Goal: Contribute content: Add original content to the website for others to see

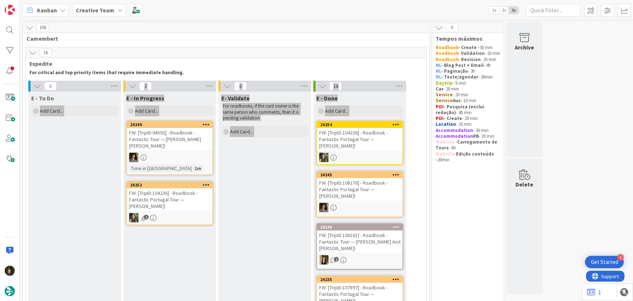
scroll to position [477, 0]
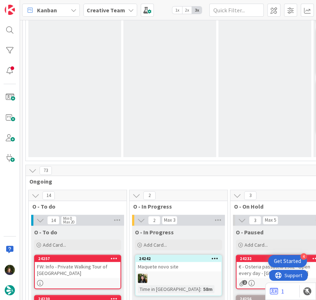
drag, startPoint x: 111, startPoint y: 12, endPoint x: 111, endPoint y: 20, distance: 7.6
click at [111, 12] on b "Creative Team" at bounding box center [106, 10] width 38 height 7
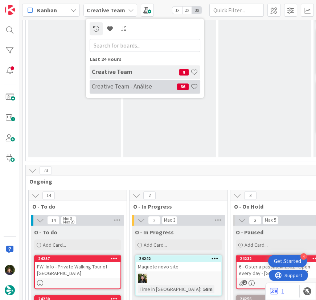
click at [114, 83] on h4 "Creative Team - Análise" at bounding box center [134, 86] width 85 height 7
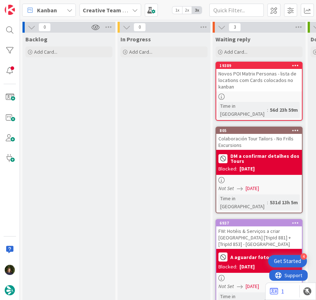
click at [105, 11] on b "Creative Team - Análise" at bounding box center [114, 10] width 62 height 7
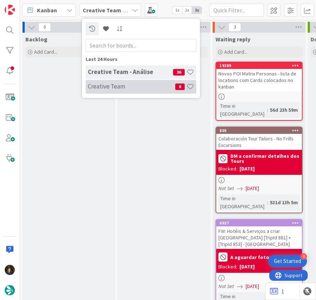
click at [105, 82] on div "Creative Team 8" at bounding box center [141, 87] width 111 height 14
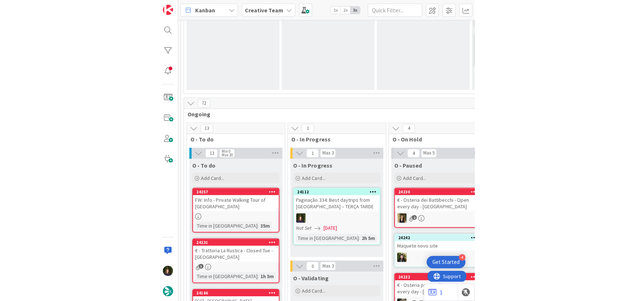
scroll to position [495, 0]
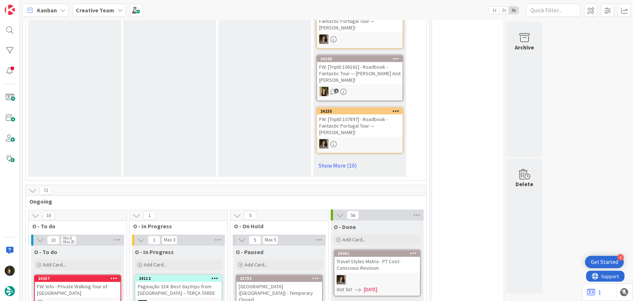
click at [86, 11] on b "Creative Team" at bounding box center [95, 10] width 38 height 7
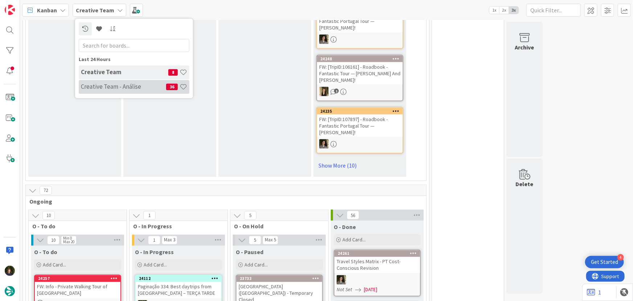
click at [105, 86] on h4 "Creative Team - Análise" at bounding box center [123, 86] width 85 height 7
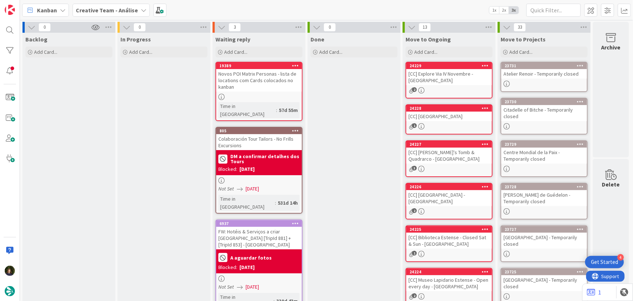
click at [95, 9] on b "Creative Team - Análise" at bounding box center [107, 10] width 62 height 7
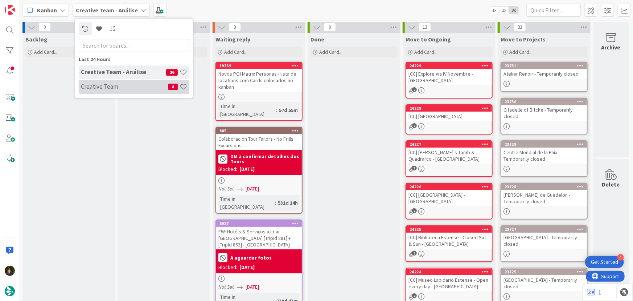
click at [101, 88] on h4 "Creative Team" at bounding box center [124, 86] width 87 height 7
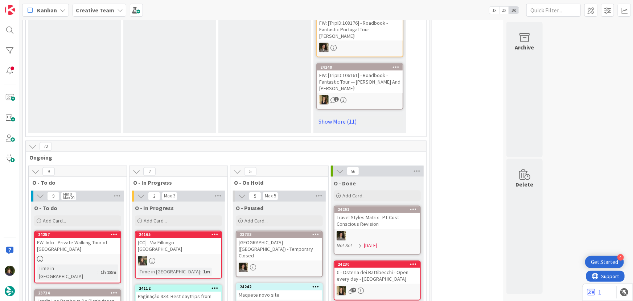
scroll to position [627, 0]
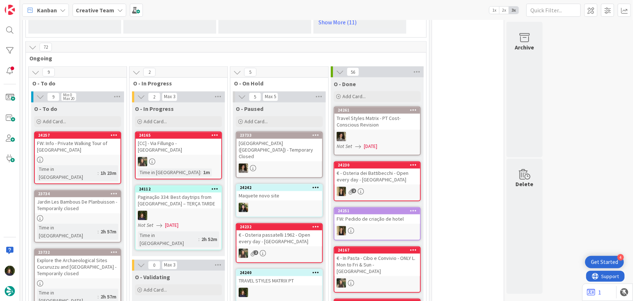
click at [181, 211] on div at bounding box center [179, 215] width 86 height 9
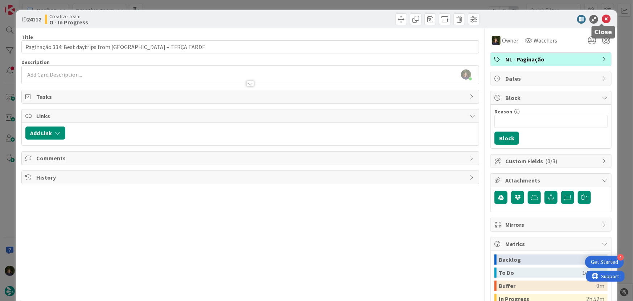
click at [603, 16] on icon at bounding box center [606, 19] width 9 height 9
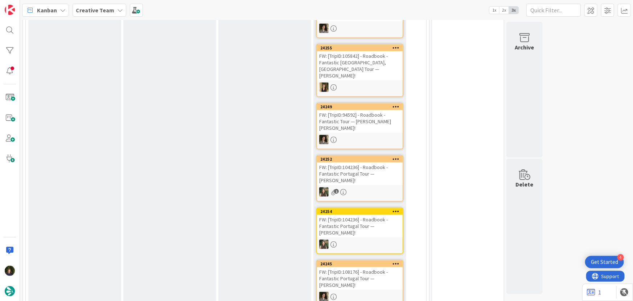
scroll to position [180, 0]
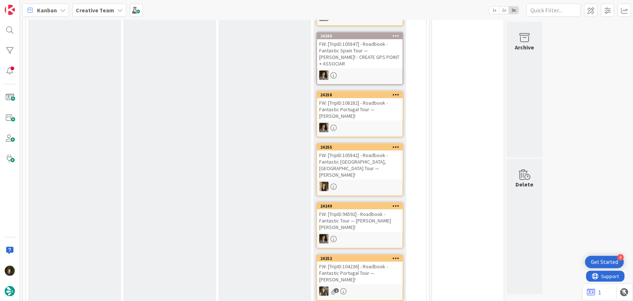
click at [98, 11] on b "Creative Team" at bounding box center [95, 10] width 38 height 7
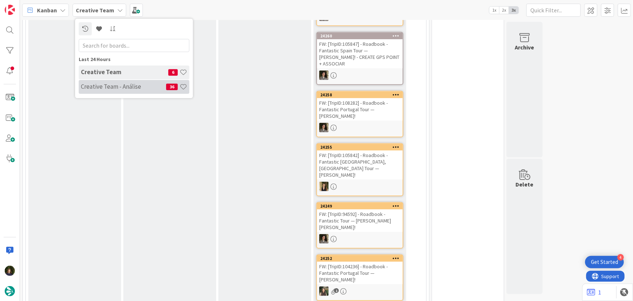
click at [98, 82] on div "Creative Team - Análise 36" at bounding box center [134, 87] width 111 height 14
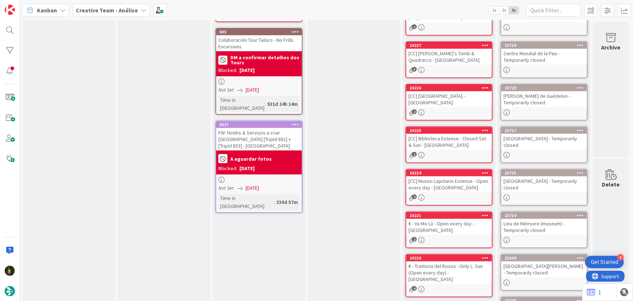
scroll to position [198, 0]
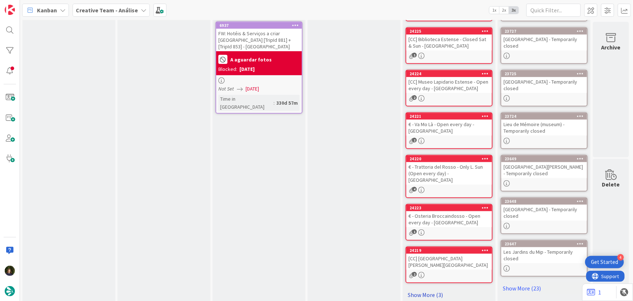
click at [431, 289] on link "Show More (3)" at bounding box center [449, 295] width 87 height 12
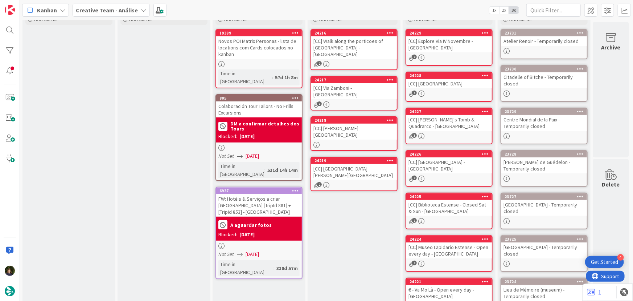
scroll to position [0, 0]
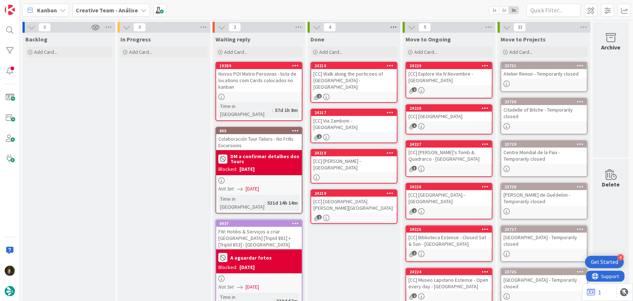
click at [395, 28] on icon at bounding box center [393, 27] width 9 height 11
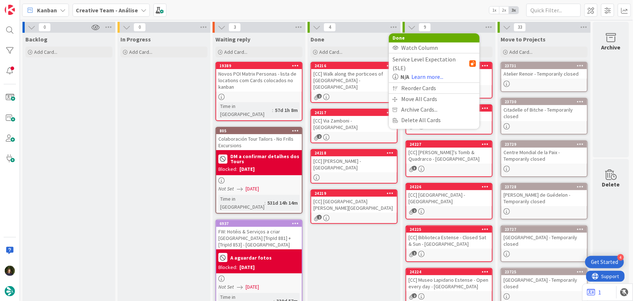
click at [337, 251] on div "Done Add Card... 24216 [CC] Walk along the porticoes of [STREET_ADDRESS] [CC] […" at bounding box center [354, 265] width 93 height 465
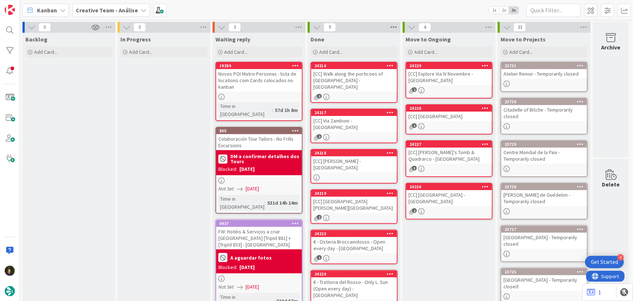
click at [397, 27] on icon at bounding box center [393, 27] width 9 height 11
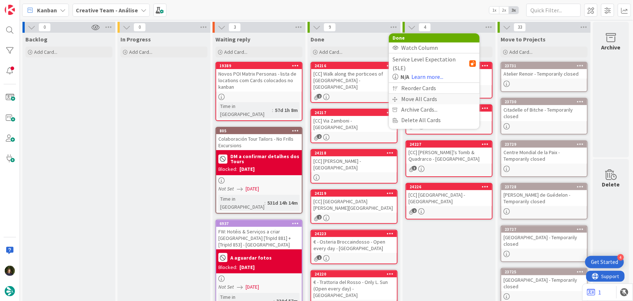
click at [416, 94] on div "Move All Cards" at bounding box center [434, 99] width 91 height 11
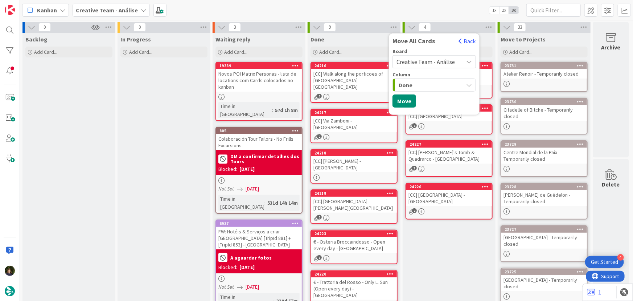
click at [421, 60] on span "Creative Team - Análise" at bounding box center [426, 61] width 58 height 7
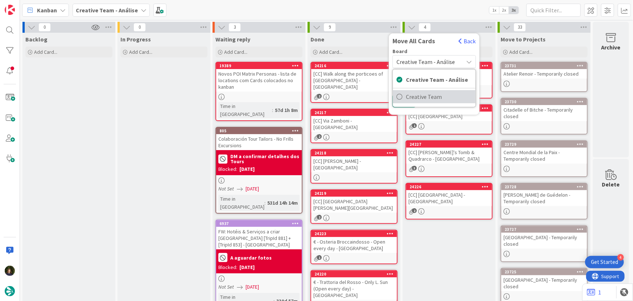
click at [430, 98] on span "Creative Team" at bounding box center [439, 96] width 66 height 11
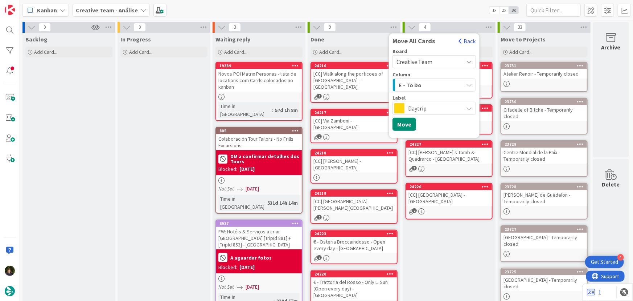
click at [429, 84] on div "E - To Do" at bounding box center [430, 85] width 66 height 12
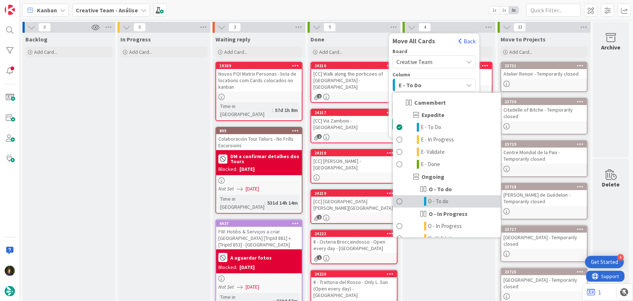
click at [437, 204] on span "O - To do" at bounding box center [438, 201] width 20 height 9
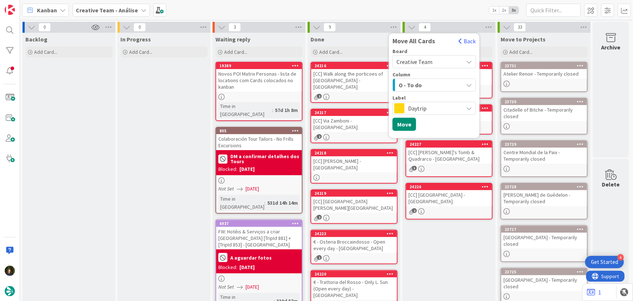
click at [432, 107] on span "Daytrip" at bounding box center [434, 108] width 52 height 10
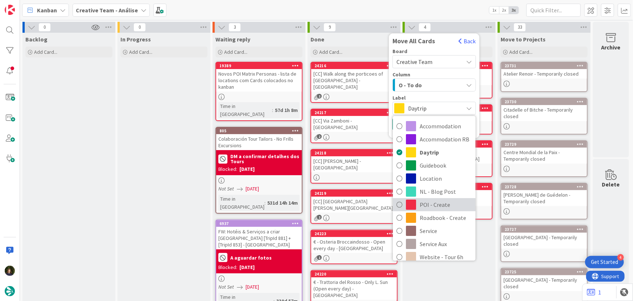
click at [428, 200] on span "POI - Create" at bounding box center [446, 204] width 52 height 11
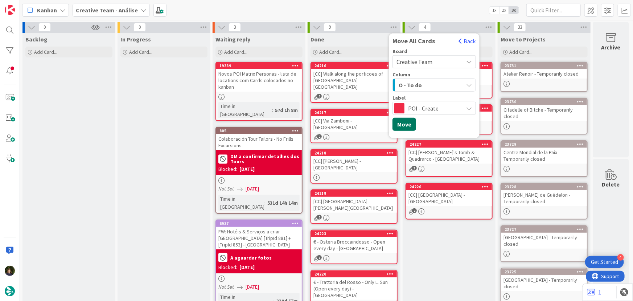
click at [407, 127] on button "Move" at bounding box center [405, 124] width 24 height 13
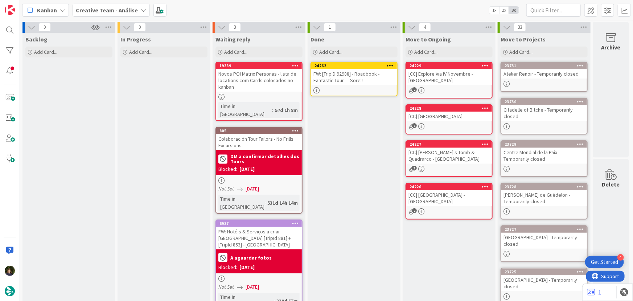
click at [396, 64] on div at bounding box center [390, 65] width 13 height 5
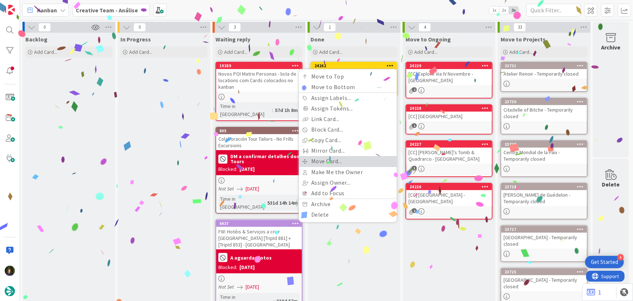
click at [349, 160] on link "Move Card..." at bounding box center [348, 161] width 98 height 11
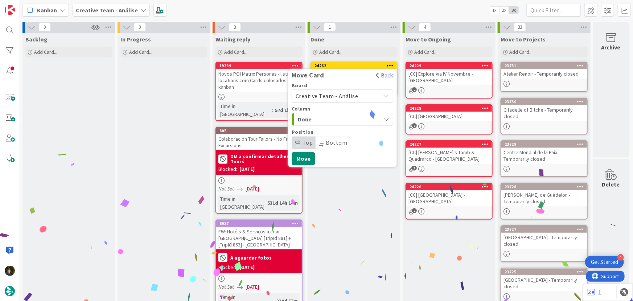
click at [349, 95] on span "Creative Team - Análise" at bounding box center [327, 95] width 63 height 7
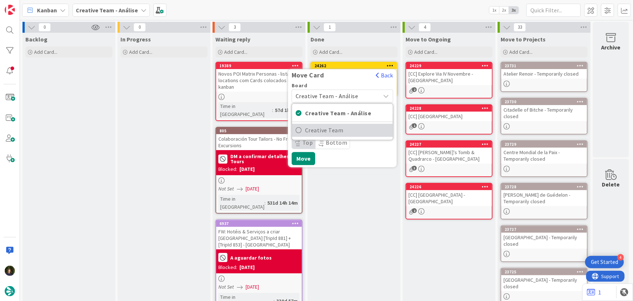
click at [354, 129] on span "Creative Team" at bounding box center [347, 130] width 84 height 11
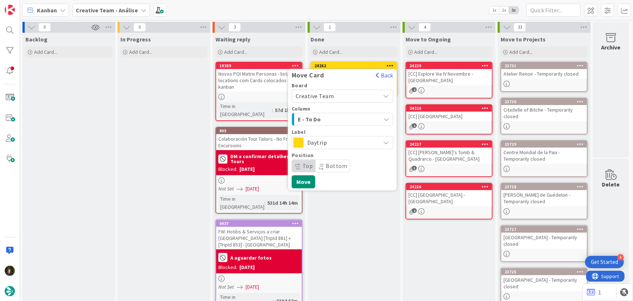
click at [344, 117] on span "E - To Do" at bounding box center [325, 118] width 54 height 9
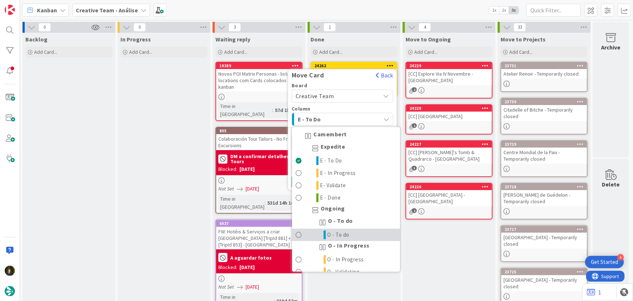
click at [364, 235] on link "O - To do" at bounding box center [346, 235] width 108 height 12
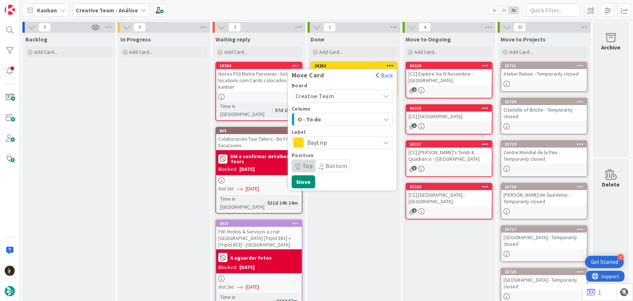
click at [347, 143] on span "Daytrip" at bounding box center [342, 142] width 70 height 10
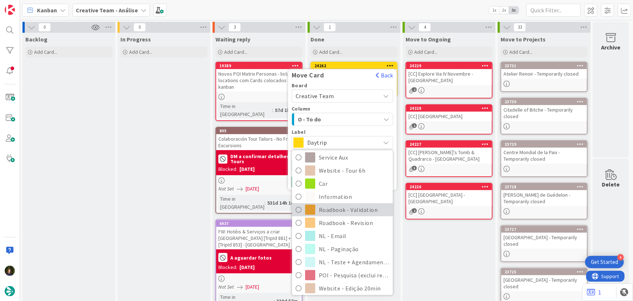
scroll to position [132, 0]
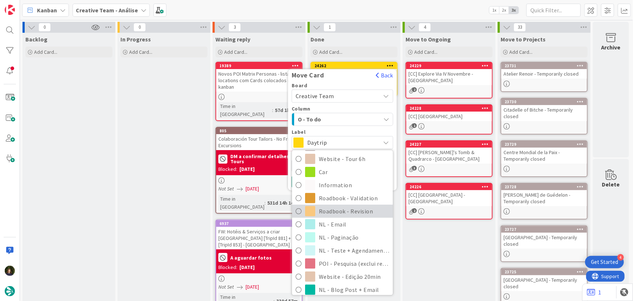
click at [366, 213] on span "Roadbook - Revision" at bounding box center [354, 210] width 70 height 11
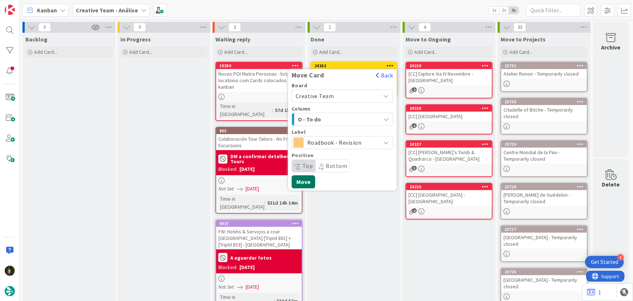
click at [308, 183] on button "Move" at bounding box center [304, 181] width 24 height 13
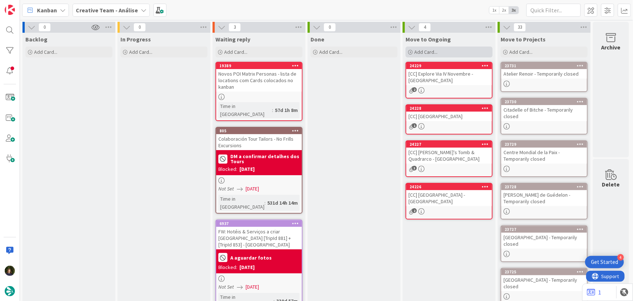
click at [425, 53] on span "Add Card..." at bounding box center [426, 52] width 23 height 7
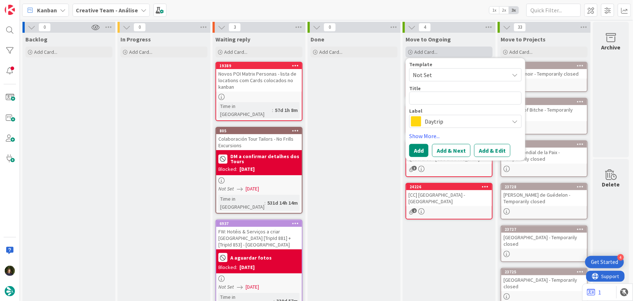
type textarea "x"
type textarea "["
type textarea "x"
type textarea "[F"
type textarea "x"
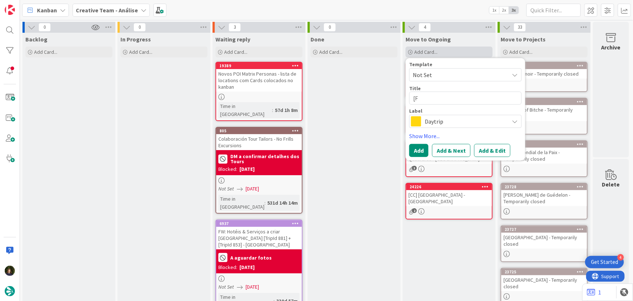
type textarea "[FA"
type textarea "x"
type textarea "[FAM"
type textarea "x"
type textarea "[FAM]"
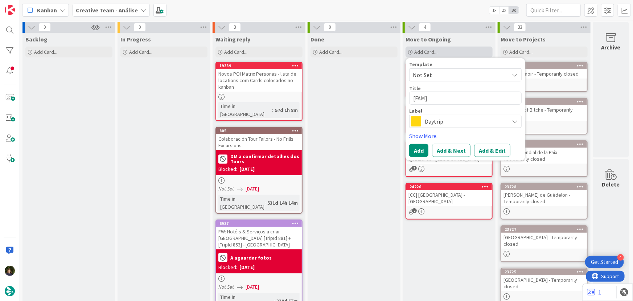
type textarea "x"
type textarea "[FAM]"
click at [456, 98] on textarea "[FAM]" at bounding box center [465, 97] width 113 height 13
paste textarea "TRE - Visit [GEOGRAPHIC_DATA] & [GEOGRAPHIC_DATA][PERSON_NAME]"
type textarea "x"
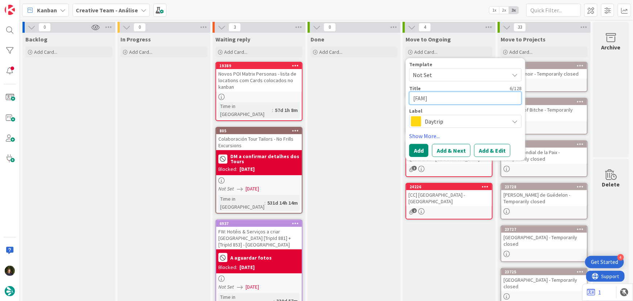
type textarea "[FAM] TRE - Visit [GEOGRAPHIC_DATA] & [GEOGRAPHIC_DATA]"
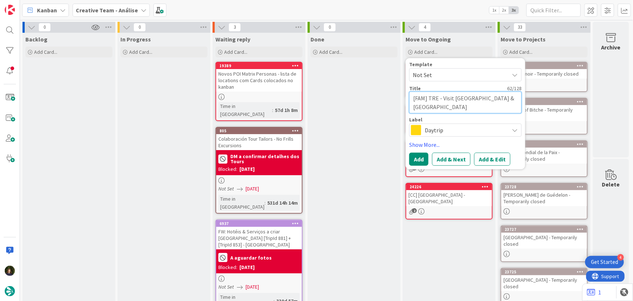
type textarea "x"
type textarea "[FAM] TRE - Visit [GEOGRAPHIC_DATA] & [GEOGRAPHIC_DATA]"
type textarea "x"
type textarea "[FAM] TRE - Visit [GEOGRAPHIC_DATA] & [GEOGRAPHIC_DATA] -"
type textarea "x"
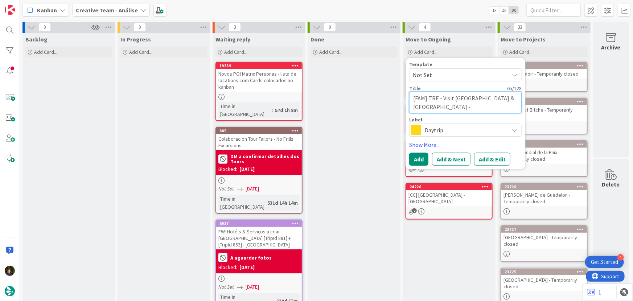
type textarea "[FAM] TRE - Visit [GEOGRAPHIC_DATA] & [GEOGRAPHIC_DATA] - T"
type textarea "x"
type textarea "[FAM] TRE - Visit [GEOGRAPHIC_DATA] & [GEOGRAPHIC_DATA] - [GEOGRAPHIC_DATA]"
type textarea "x"
type textarea "[FAM] TRE - Visit [GEOGRAPHIC_DATA] & [GEOGRAPHIC_DATA] - TRE"
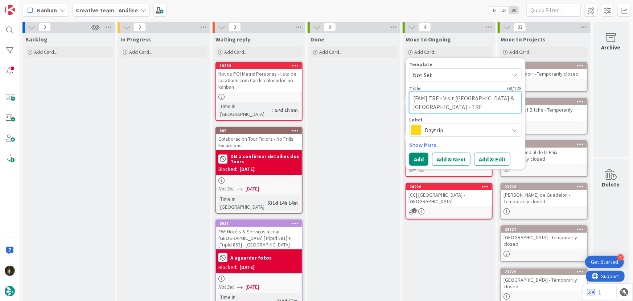
type textarea "x"
type textarea "[FAM] TRE - Visit [GEOGRAPHIC_DATA] & [GEOGRAPHIC_DATA] - [GEOGRAPHIC_DATA]"
type textarea "x"
type textarea "[FAM] TRE - Visit [GEOGRAPHIC_DATA] & [GEOGRAPHIC_DATA] - T"
type textarea "x"
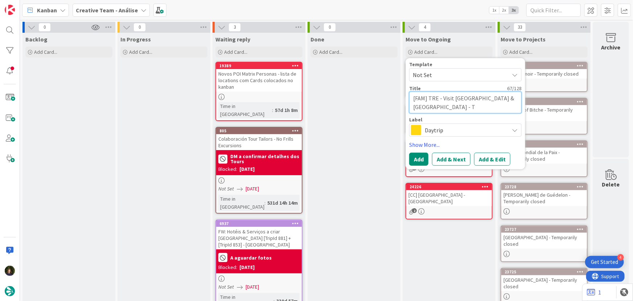
type textarea "[FAM] TRE - Visit [GEOGRAPHIC_DATA] & [GEOGRAPHIC_DATA] -"
type textarea "x"
type textarea "[FAM] TRE - Visit [GEOGRAPHIC_DATA] & [GEOGRAPHIC_DATA] - R"
type textarea "x"
type textarea "[FAM] TRE - Visit [GEOGRAPHIC_DATA] & [GEOGRAPHIC_DATA] - RO"
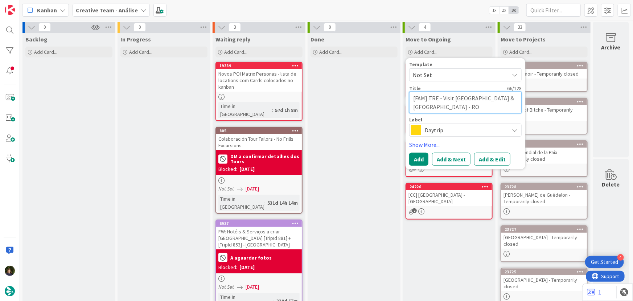
type textarea "x"
type textarea "[FAM] TRE - Visit [GEOGRAPHIC_DATA] & [GEOGRAPHIC_DATA] - [GEOGRAPHIC_DATA]"
type textarea "x"
type textarea "[FAM] TRE - Visit [GEOGRAPHIC_DATA] & [GEOGRAPHIC_DATA] - [GEOGRAPHIC_DATA]"
click at [463, 126] on span "Daytrip" at bounding box center [465, 130] width 81 height 10
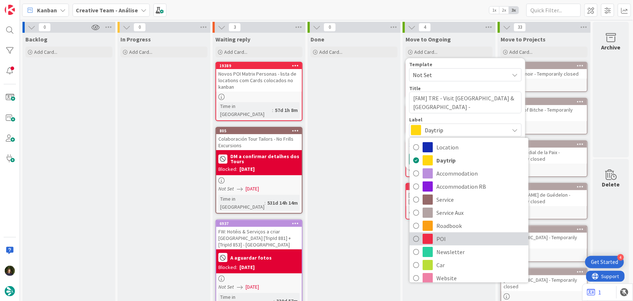
click at [458, 238] on span "POI" at bounding box center [481, 238] width 89 height 11
type textarea "x"
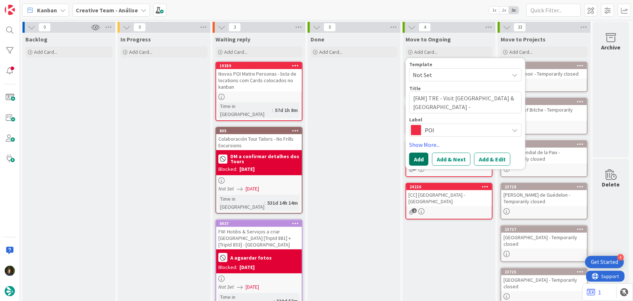
click at [417, 159] on button "Add" at bounding box center [418, 158] width 19 height 13
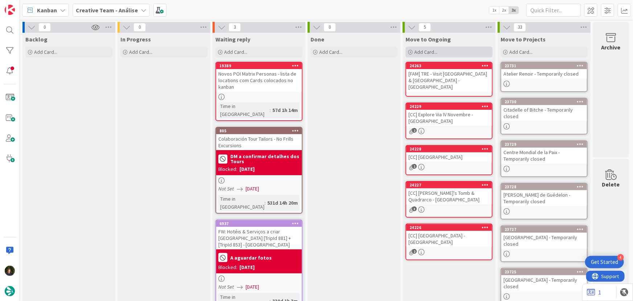
click at [431, 51] on span "Add Card..." at bounding box center [426, 52] width 23 height 7
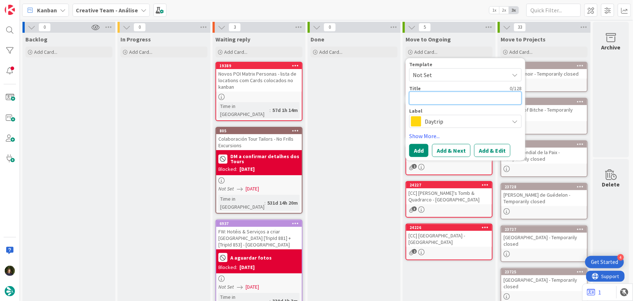
click at [431, 96] on textarea at bounding box center [465, 97] width 113 height 13
type textarea "x"
type textarea "["
type textarea "x"
type textarea "[F"
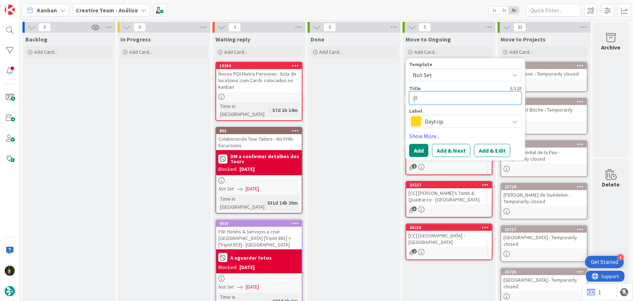
type textarea "x"
type textarea "[FA"
type textarea "x"
type textarea "[FAM"
type textarea "x"
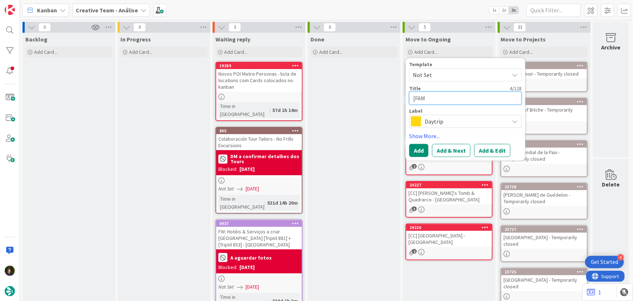
type textarea "[FAM]"
type textarea "x"
type textarea "[FAM]"
paste textarea "ACTR - Vittoriano Panoramic Terrace"
type textarea "x"
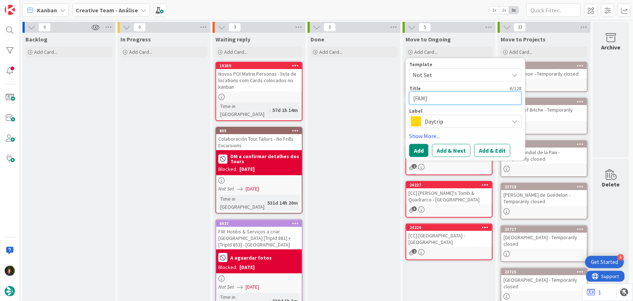
type textarea "[FAM] ACTR - Vittoriano Panoramic Terrace"
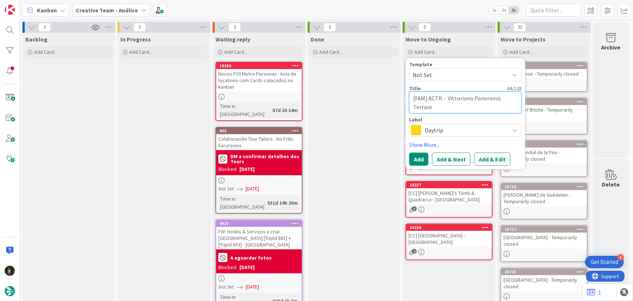
type textarea "x"
type textarea "[FAM] ACTR - Vittoriano Panoramic Terrace -"
type textarea "x"
type textarea "[FAM] ACTR - Vittoriano Panoramic Terrace -"
type textarea "x"
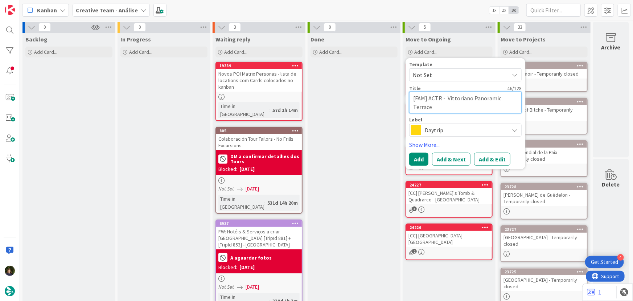
type textarea "[FAM] ACTR - Vittoriano Panoramic Terrace - R"
type textarea "x"
type textarea "[FAM] ACTR - Vittoriano Panoramic Terrace - RO"
type textarea "x"
type textarea "[FAM] ACTR - Vittoriano Panoramic Terrace - [GEOGRAPHIC_DATA]"
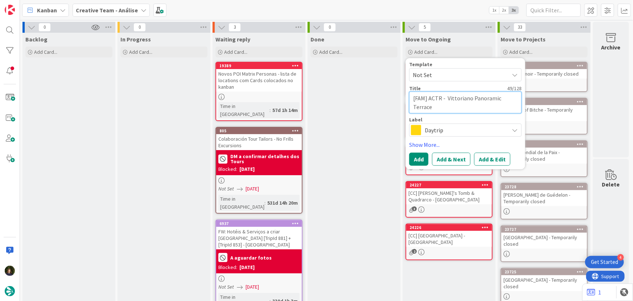
type textarea "x"
type textarea "[FAM] ACTR - Vittoriano Panoramic Terrace - [GEOGRAPHIC_DATA]"
click at [439, 127] on span "Daytrip" at bounding box center [465, 130] width 81 height 10
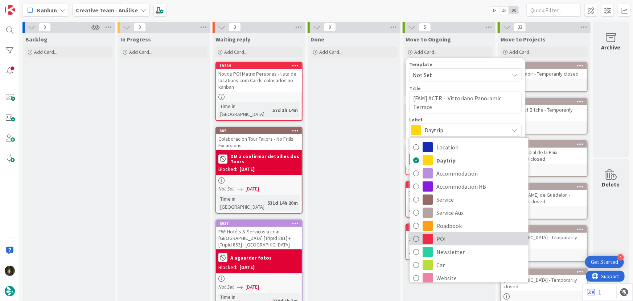
click at [438, 237] on span "POI" at bounding box center [481, 238] width 89 height 11
type textarea "x"
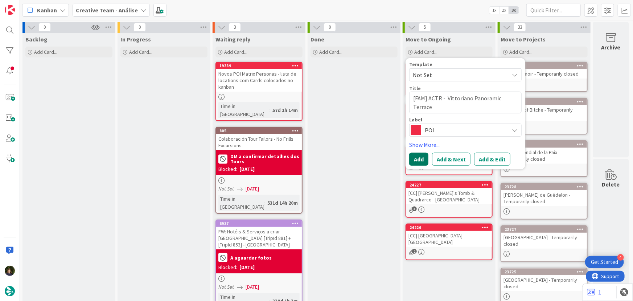
click at [419, 160] on button "Add" at bounding box center [418, 158] width 19 height 13
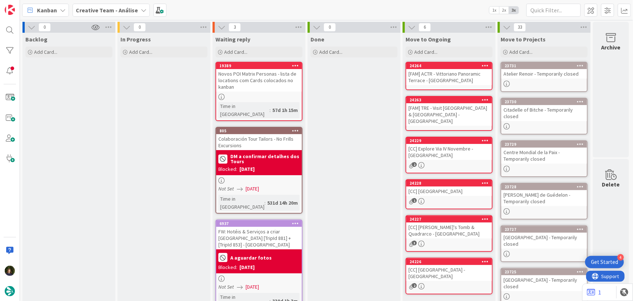
click at [443, 109] on div "[FAM] TRE - Visit [GEOGRAPHIC_DATA] & [GEOGRAPHIC_DATA] - [GEOGRAPHIC_DATA]" at bounding box center [450, 114] width 86 height 23
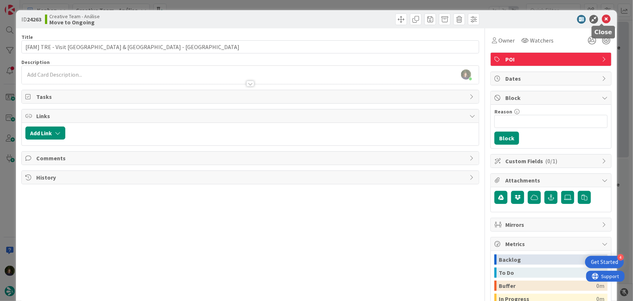
drag, startPoint x: 606, startPoint y: 20, endPoint x: 595, endPoint y: 25, distance: 12.2
click at [606, 20] on icon at bounding box center [606, 19] width 9 height 9
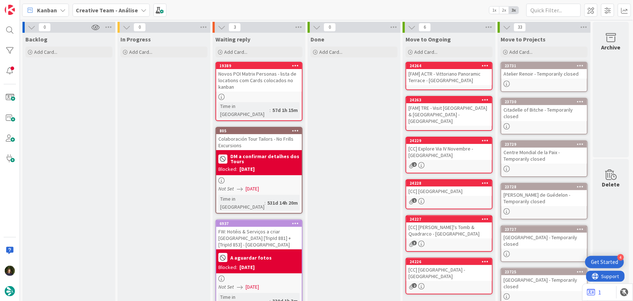
click at [486, 99] on icon at bounding box center [485, 99] width 7 height 5
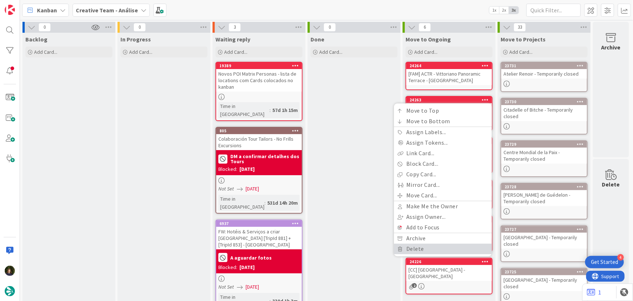
click at [421, 248] on link "Delete" at bounding box center [443, 248] width 98 height 11
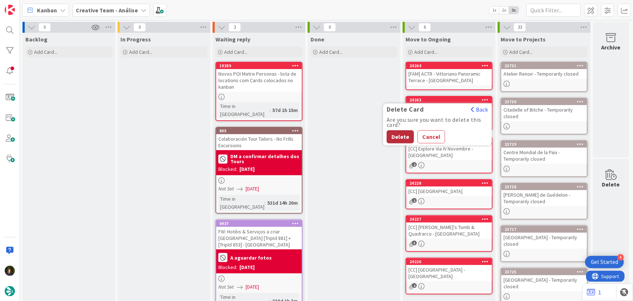
click at [404, 137] on button "Delete" at bounding box center [400, 136] width 27 height 13
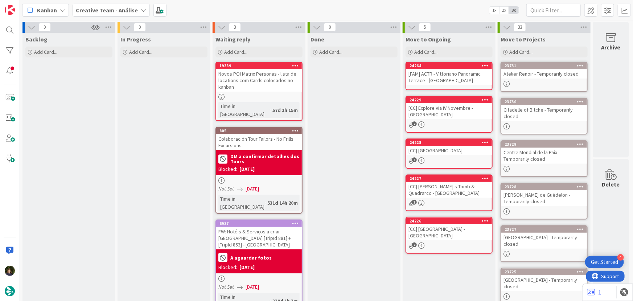
click at [460, 78] on div "[FAM] ACTR - Vittoriano Panoramic Terrace - [GEOGRAPHIC_DATA]" at bounding box center [450, 77] width 86 height 16
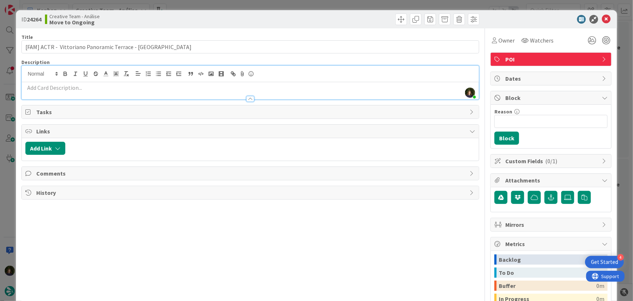
click at [74, 74] on div "[PERSON_NAME] just joined" at bounding box center [251, 82] width 458 height 33
click at [78, 86] on p at bounding box center [250, 87] width 450 height 8
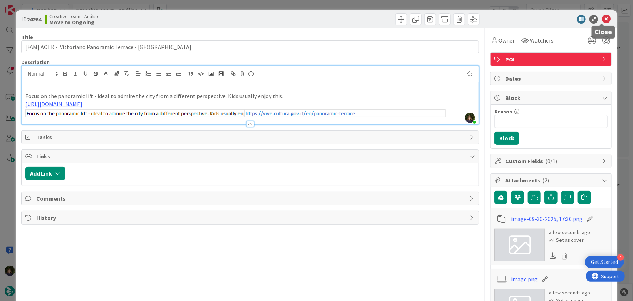
type input "[FAM] ACTR - Vittoriano Panoramic Terrace - [GEOGRAPHIC_DATA]"
click at [602, 19] on icon at bounding box center [606, 19] width 9 height 9
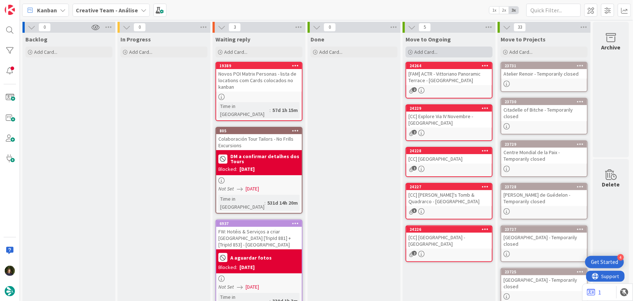
click at [428, 53] on span "Add Card..." at bounding box center [426, 52] width 23 height 7
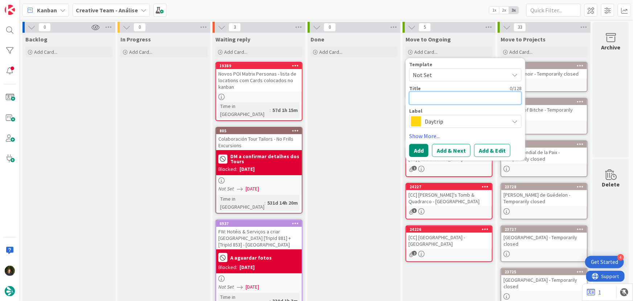
type textarea "x"
type textarea "["
type textarea "x"
type textarea "[F"
type textarea "x"
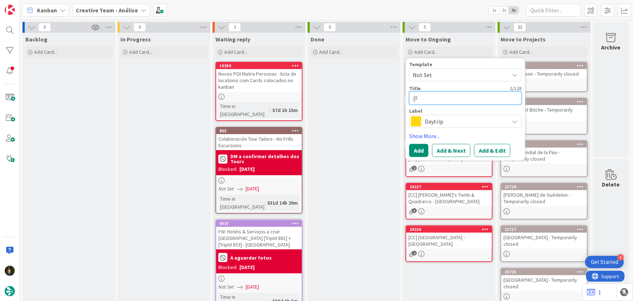
type textarea "[FE"
type textarea "x"
type textarea "[F"
type textarea "x"
type textarea "[FA"
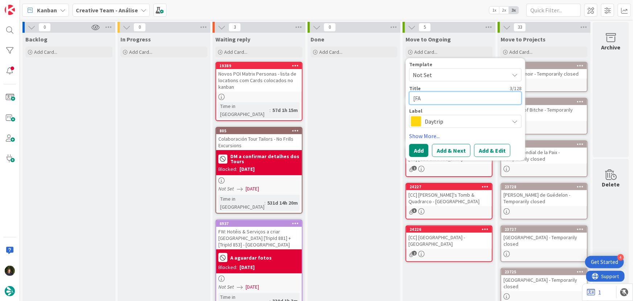
type textarea "x"
type textarea "[FAM"
type textarea "x"
type textarea "[FAM]"
type textarea "x"
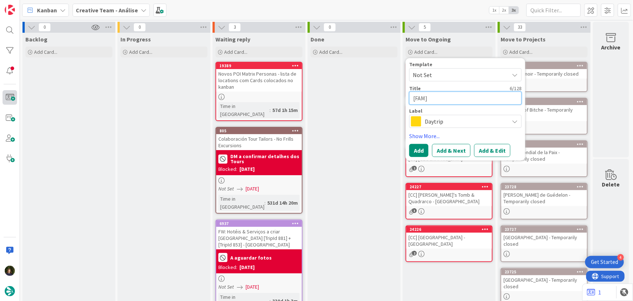
type textarea "[FAM]"
click at [441, 99] on textarea "[FAM]" at bounding box center [465, 97] width 113 height 13
click at [452, 94] on textarea "[FAM]" at bounding box center [465, 97] width 113 height 13
paste textarea "ACTR - Spot the she-wolf at [GEOGRAPHIC_DATA]"
type textarea "x"
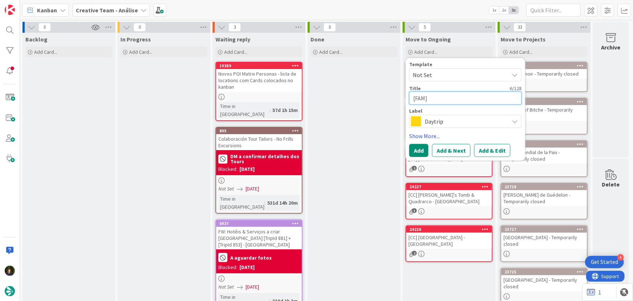
type textarea "[FAM] ACTR - Spot the she-wolf at [GEOGRAPHIC_DATA]"
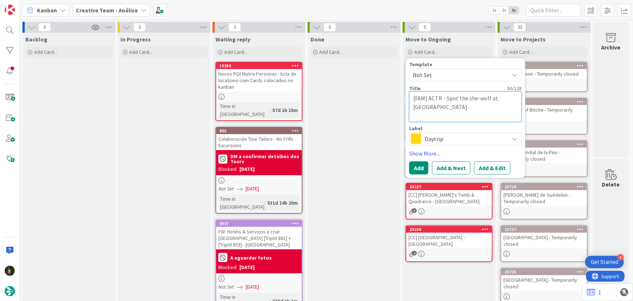
type textarea "x"
type textarea "[FAM] ACTR - Spot the she-wolf at [GEOGRAPHIC_DATA]"
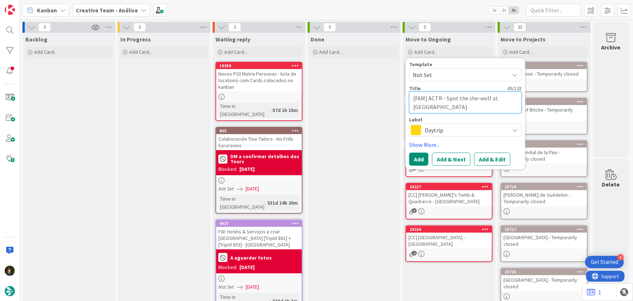
type textarea "x"
type textarea "[FAM] ACTR - Spot the she-wolf at [GEOGRAPHIC_DATA]"
type textarea "x"
type textarea "[FAM] ACTR - Spot the she-wolf at [GEOGRAPHIC_DATA] -"
type textarea "x"
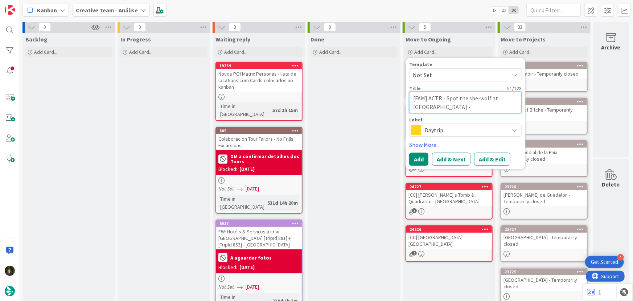
type textarea "[FAM] ACTR - Spot the she-wolf at [GEOGRAPHIC_DATA] -"
type textarea "x"
type textarea "[FAM] ACTR - Spot the she-wolf at [GEOGRAPHIC_DATA]"
type textarea "x"
type textarea "[FAM] ACTR - Spot the she-wolf at [GEOGRAPHIC_DATA]"
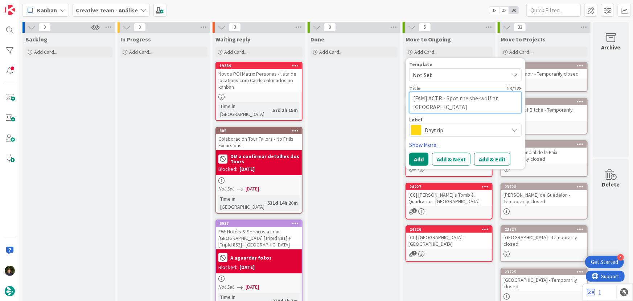
type textarea "x"
type textarea "[FAM] ACTR - Spot the she-wolf at [GEOGRAPHIC_DATA]"
type textarea "x"
type textarea "[FAM] ACTR - Spot the she-wolf at [GEOGRAPHIC_DATA] - [GEOGRAPHIC_DATA]"
click at [432, 132] on span "Daytrip" at bounding box center [465, 130] width 81 height 10
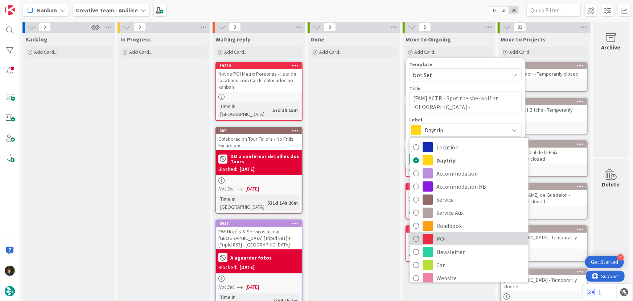
click at [436, 240] on link "POI" at bounding box center [469, 238] width 119 height 13
type textarea "x"
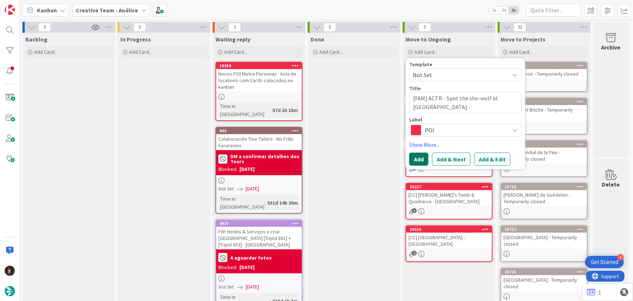
click at [414, 161] on button "Add" at bounding box center [418, 158] width 19 height 13
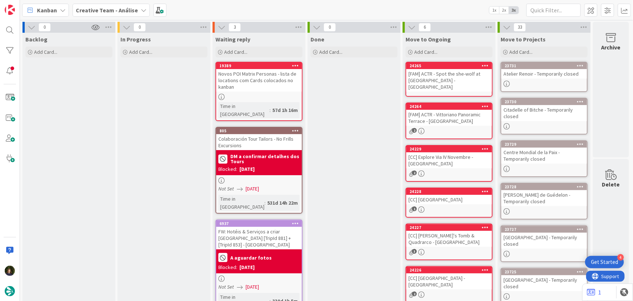
click at [454, 118] on div "24264 [FAM] ACTR - Vittoriano Panoramic Terrace - [GEOGRAPHIC_DATA] 2" at bounding box center [449, 120] width 87 height 37
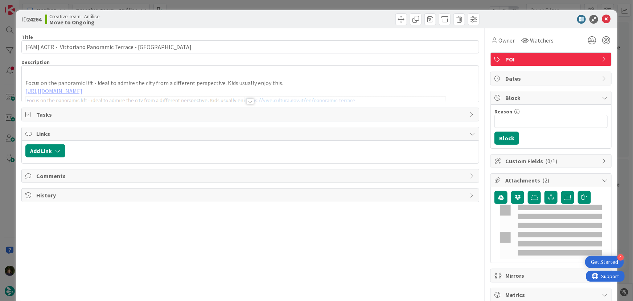
type input "[FAM] ACTR - Vittoriano Panoramic Terrace - [GEOGRAPHIC_DATA]"
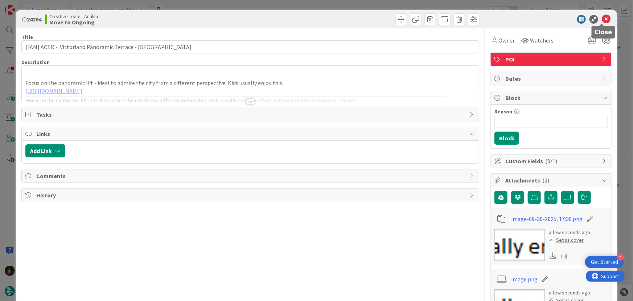
click at [602, 21] on icon at bounding box center [606, 19] width 9 height 9
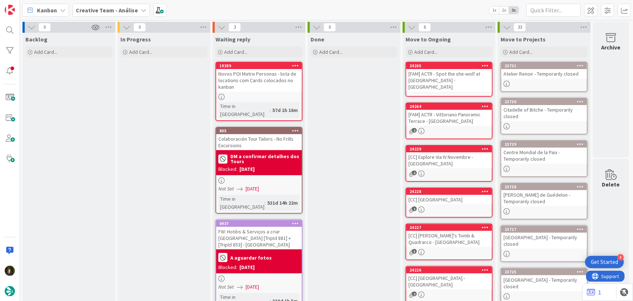
click at [467, 81] on div "[FAM] ACTR - Spot the she-wolf at [GEOGRAPHIC_DATA] - [GEOGRAPHIC_DATA]" at bounding box center [450, 80] width 86 height 23
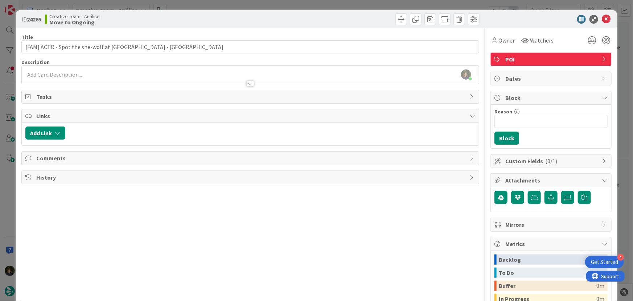
click at [122, 73] on div "[PERSON_NAME] just joined" at bounding box center [251, 75] width 458 height 18
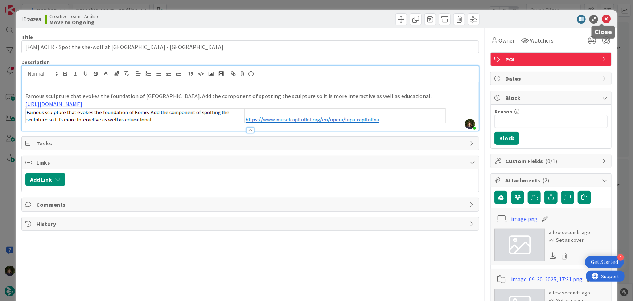
click at [602, 16] on icon at bounding box center [606, 19] width 9 height 9
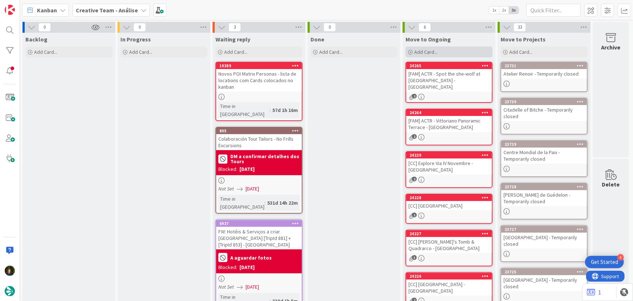
click at [424, 54] on span "Add Card..." at bounding box center [426, 52] width 23 height 7
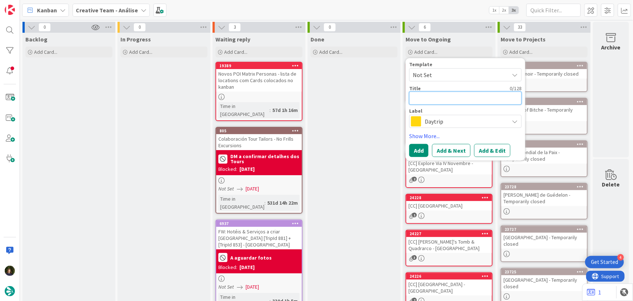
click at [440, 100] on textarea at bounding box center [465, 97] width 113 height 13
type textarea "x"
type textarea "["
type textarea "x"
type textarea "[F"
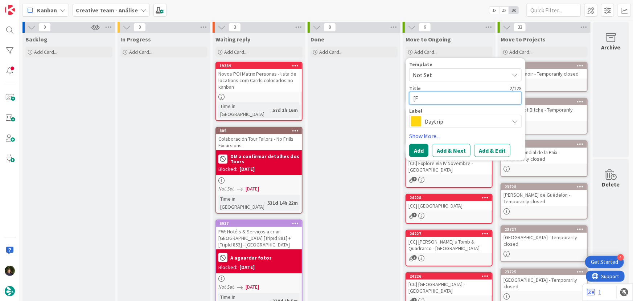
type textarea "x"
type textarea "[FA"
type textarea "x"
type textarea "[FAM"
type textarea "x"
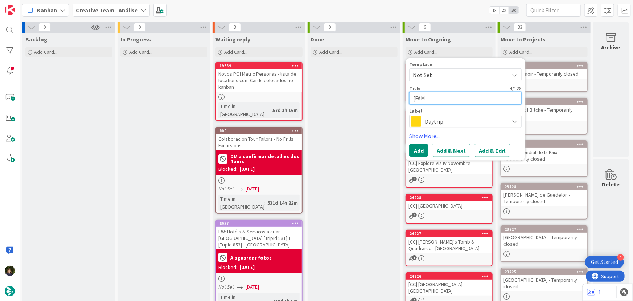
type textarea "[FAM]"
type textarea "x"
type textarea "[FAM]"
paste textarea "VAT - [GEOGRAPHIC_DATA]"
type textarea "x"
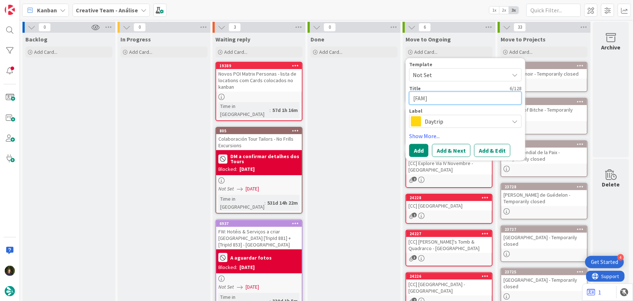
type textarea "[FAM] VAT - [GEOGRAPHIC_DATA]"
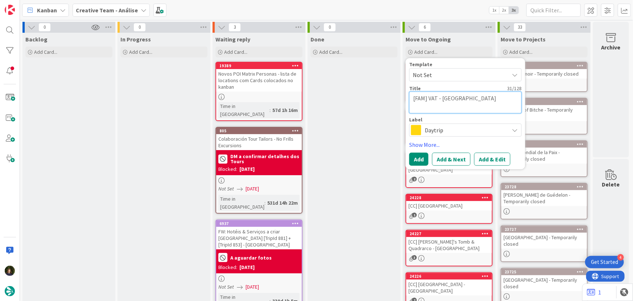
type textarea "x"
type textarea "[FAM] VAT - [GEOGRAPHIC_DATA]"
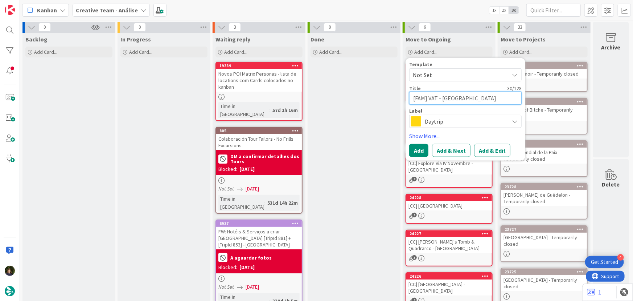
type textarea "x"
type textarea "[FAM] VAT - [GEOGRAPHIC_DATA]"
type textarea "x"
type textarea "[FAM] VAT - [GEOGRAPHIC_DATA] -"
type textarea "x"
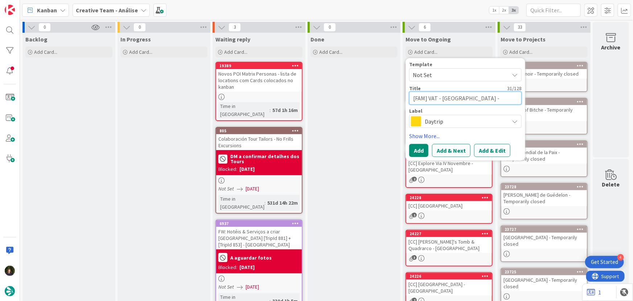
type textarea "[FAM] VAT - [GEOGRAPHIC_DATA] -"
type textarea "x"
type textarea "[FAM] VAT - [GEOGRAPHIC_DATA] - R"
type textarea "x"
type textarea "[FAM] VAT - [GEOGRAPHIC_DATA] - RO"
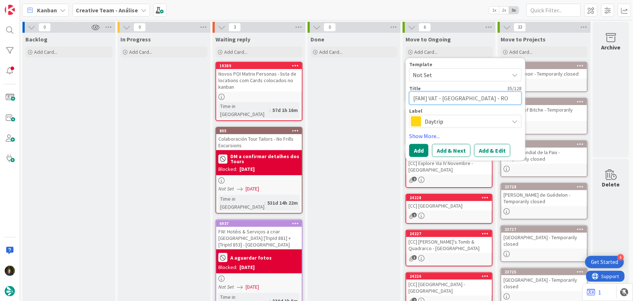
type textarea "x"
type textarea "[FAM] VAT - [GEOGRAPHIC_DATA] - [GEOGRAPHIC_DATA]"
type textarea "x"
type textarea "[FAM] VAT - [GEOGRAPHIC_DATA][PERSON_NAME] - [GEOGRAPHIC_DATA]"
click at [428, 122] on span "Daytrip" at bounding box center [465, 121] width 81 height 10
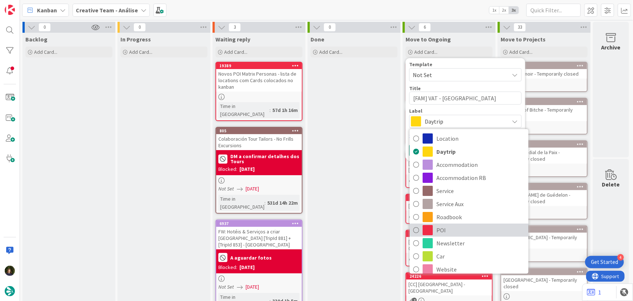
click at [440, 232] on span "POI" at bounding box center [481, 229] width 89 height 11
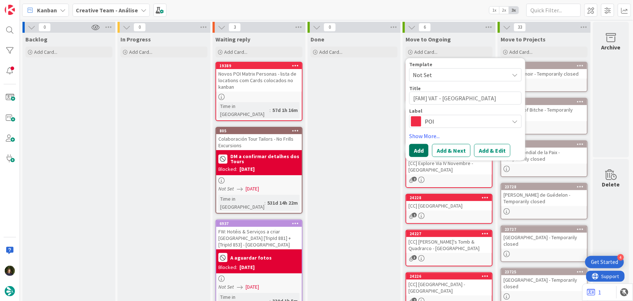
click at [413, 152] on button "Add" at bounding box center [418, 150] width 19 height 13
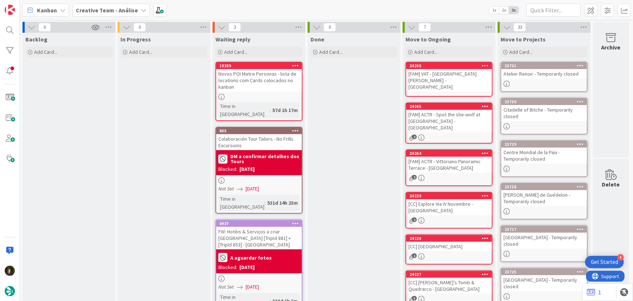
click at [444, 71] on div "[FAM] VAT - [GEOGRAPHIC_DATA][PERSON_NAME] - [GEOGRAPHIC_DATA]" at bounding box center [450, 80] width 86 height 23
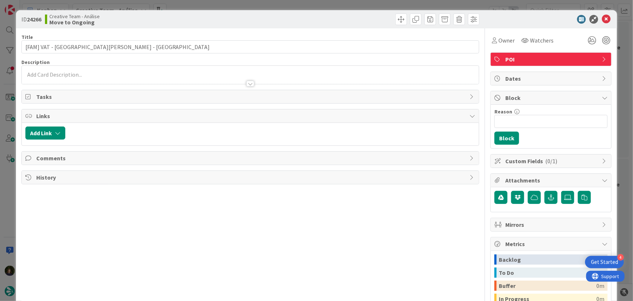
click at [65, 75] on div at bounding box center [251, 75] width 458 height 18
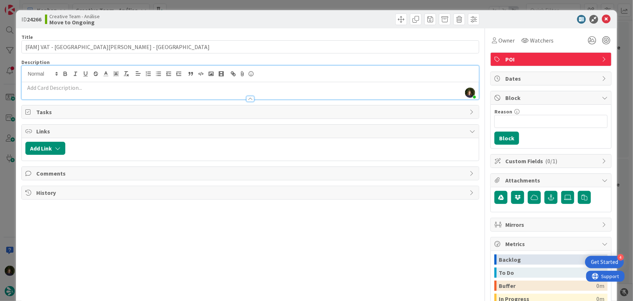
click at [188, 90] on p at bounding box center [250, 87] width 450 height 8
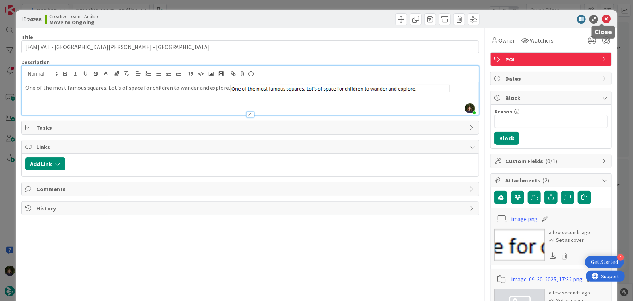
click at [602, 20] on icon at bounding box center [606, 19] width 9 height 9
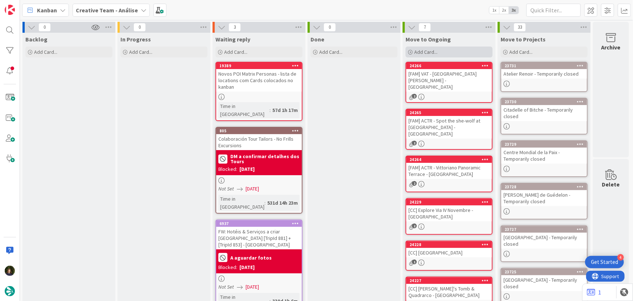
click at [431, 51] on span "Add Card..." at bounding box center [426, 52] width 23 height 7
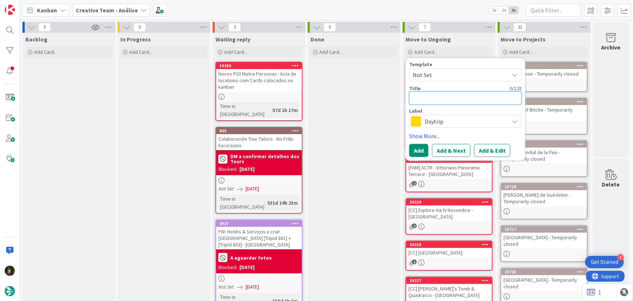
click at [436, 98] on textarea at bounding box center [465, 97] width 113 height 13
type textarea "x"
type textarea "["
type textarea "x"
type textarea "[F"
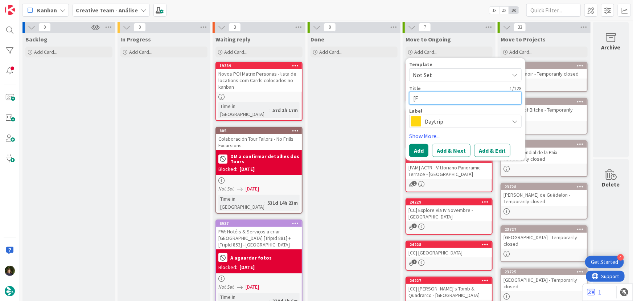
type textarea "x"
type textarea "[FA"
type textarea "x"
type textarea "[FAM"
type textarea "x"
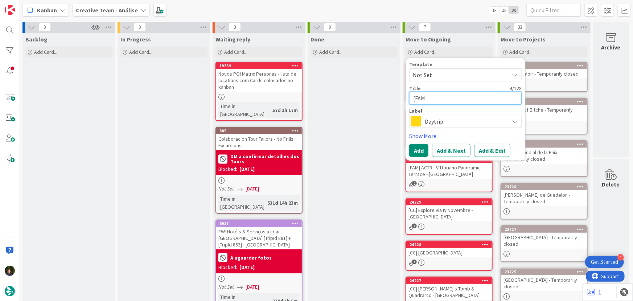
type textarea "[FAM]"
type textarea "x"
type textarea "[FAM]"
paste textarea "ACTR - Museo delle Illusioni - Open every day"
type textarea "x"
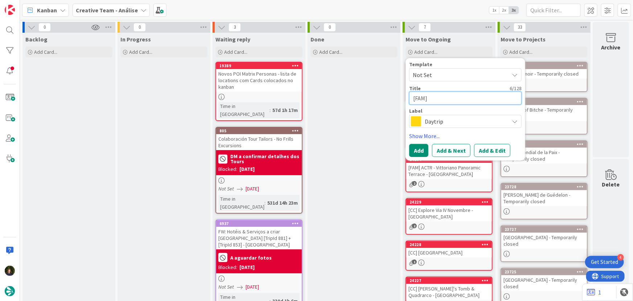
type textarea "[FAM] ACTR - Museo delle Illusioni - Open every day"
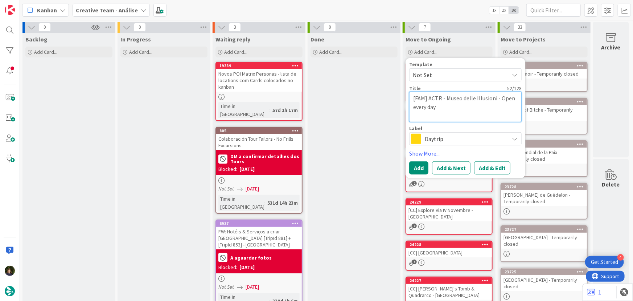
type textarea "x"
type textarea "[FAM] ACTR - Museo delle Illusioni - Open every day"
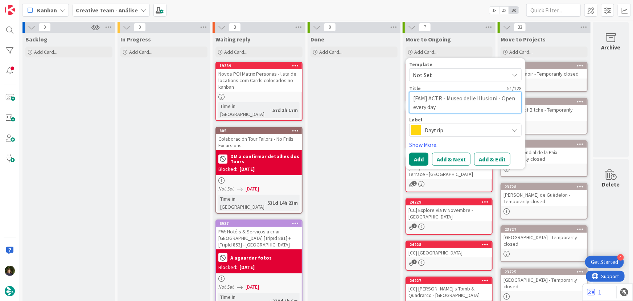
type textarea "x"
type textarea "[FAM] ACTR - Museo delle Illusioni - Open every day"
type textarea "x"
type textarea "[FAM] ACTR - Museo delle Illusioni - Open every day -"
type textarea "x"
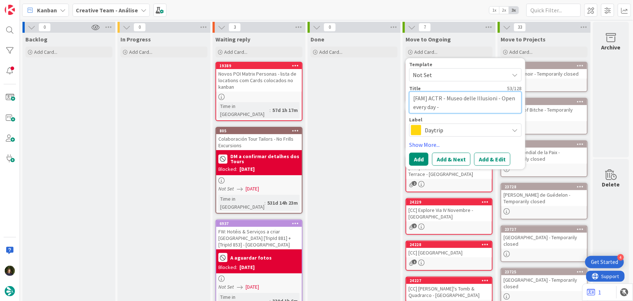
type textarea "[FAM] ACTR - Museo delle Illusioni - Open every day -"
type textarea "x"
type textarea "[FAM] ACTR - Museo delle Illusioni - Open every day - RO"
type textarea "x"
type textarea "[FAM] ACTR - Museo delle Illusioni - Open every day - [GEOGRAPHIC_DATA]"
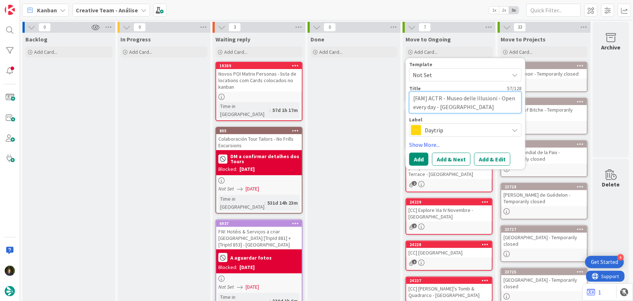
type textarea "x"
type textarea "[FAM] ACTR - Museo delle Illusioni - Open every day - [GEOGRAPHIC_DATA]"
click at [435, 130] on span "Daytrip" at bounding box center [465, 130] width 81 height 10
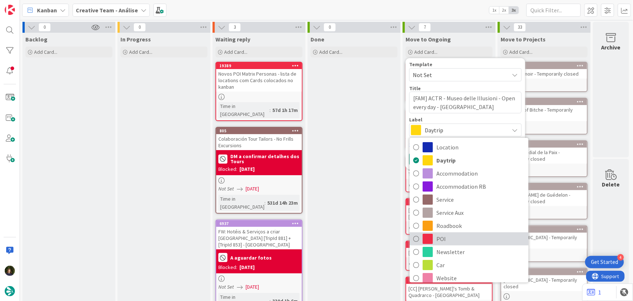
click at [442, 240] on span "POI" at bounding box center [481, 238] width 89 height 11
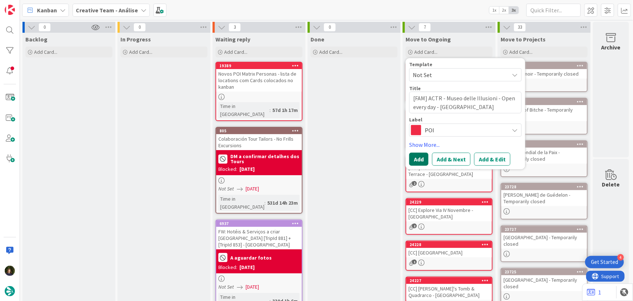
click at [414, 156] on button "Add" at bounding box center [418, 158] width 19 height 13
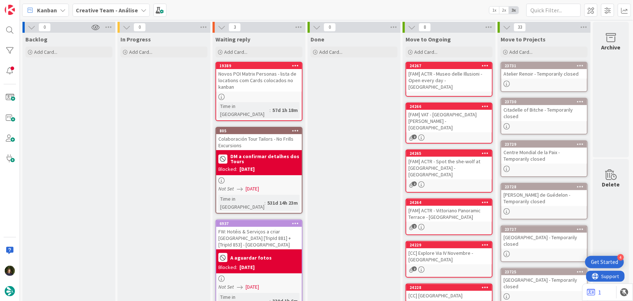
click at [427, 74] on div "[FAM] ACTR - Museo delle Illusioni - Open every day - [GEOGRAPHIC_DATA]" at bounding box center [450, 80] width 86 height 23
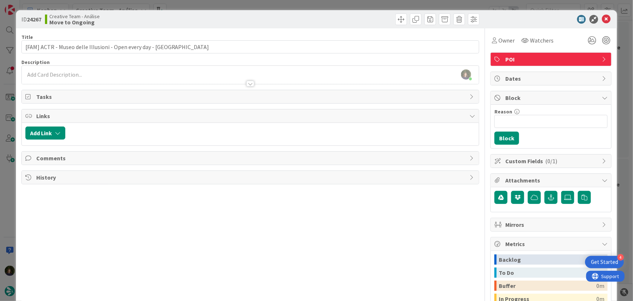
click at [147, 78] on div at bounding box center [251, 80] width 458 height 8
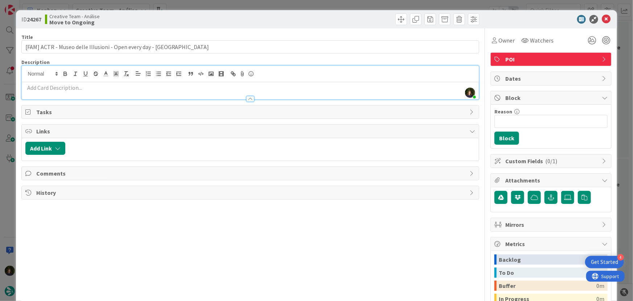
click at [63, 89] on p at bounding box center [250, 87] width 450 height 8
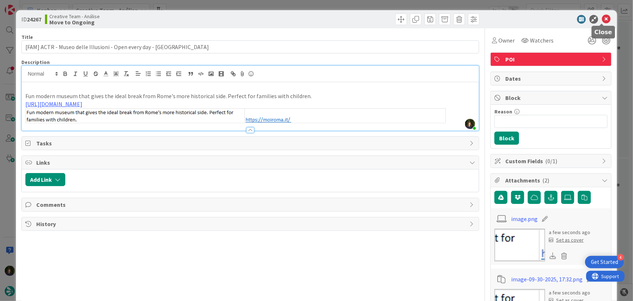
click at [602, 20] on icon at bounding box center [606, 19] width 9 height 9
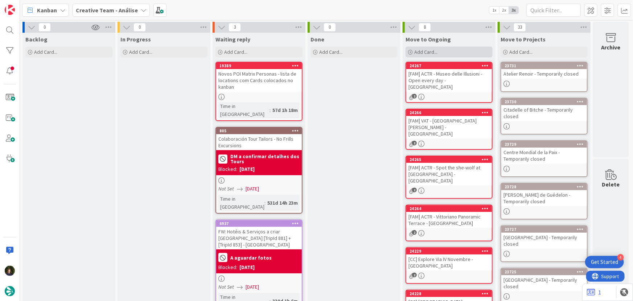
click at [428, 53] on span "Add Card..." at bounding box center [426, 52] width 23 height 7
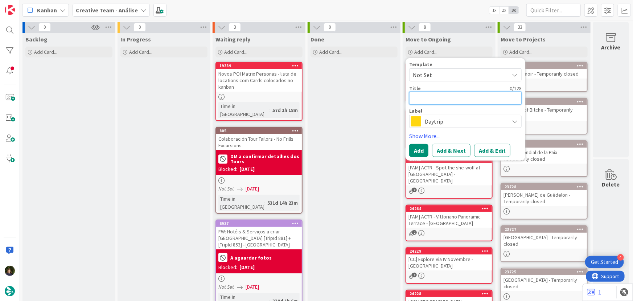
type textarea "x"
type textarea "["
type textarea "x"
type textarea "[F"
type textarea "x"
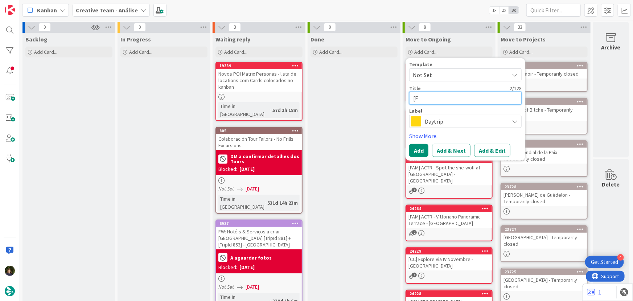
type textarea "[FA"
type textarea "x"
type textarea "[FAM"
type textarea "x"
type textarea "[FAM]"
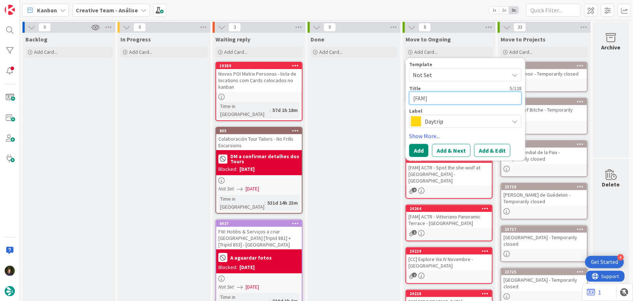
type textarea "x"
type textarea "[FAM]"
paste textarea "Apian Way"
type textarea "x"
type textarea "[FAM] Apian Way"
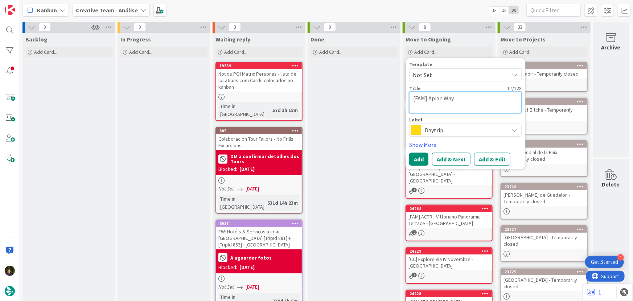
type textarea "x"
type textarea "[FAM] Apian Way"
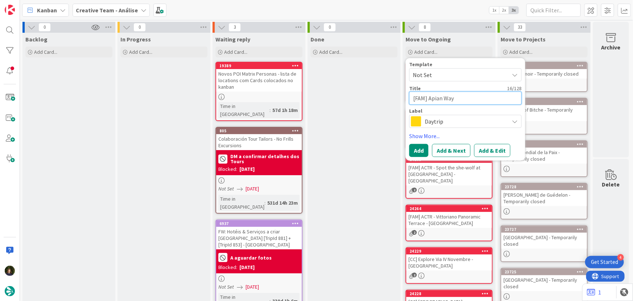
type textarea "x"
type textarea "[FAM] Apian Way -"
type textarea "x"
type textarea "[FAM] Apian Way -"
type textarea "x"
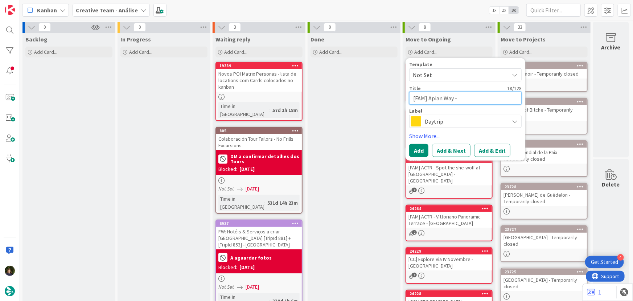
type textarea "[FAM] Apian Way - R"
type textarea "x"
type textarea "[FAM] Apian Way - RO"
type textarea "x"
type textarea "[FAM] Apian Way - [GEOGRAPHIC_DATA]"
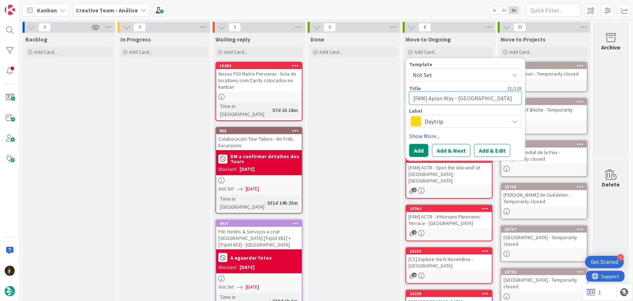
type textarea "x"
type textarea "[FAM] Apian Way - [GEOGRAPHIC_DATA]"
click at [448, 122] on span "Daytrip" at bounding box center [465, 121] width 81 height 10
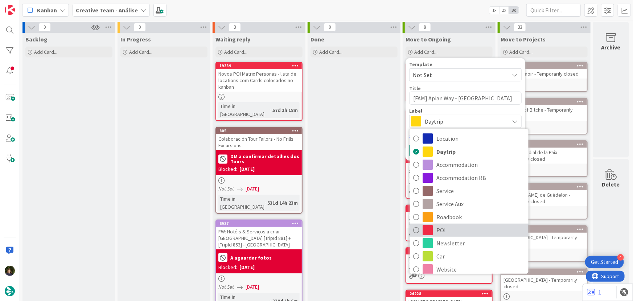
click at [448, 230] on span "POI" at bounding box center [481, 229] width 89 height 11
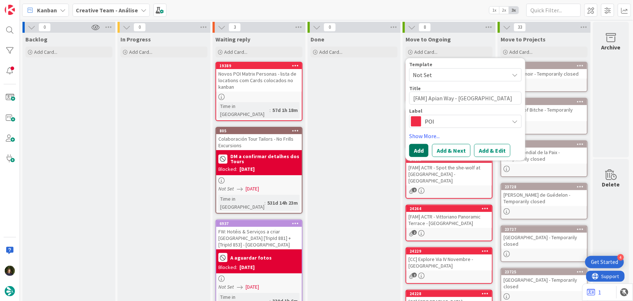
click at [420, 154] on button "Add" at bounding box center [418, 150] width 19 height 13
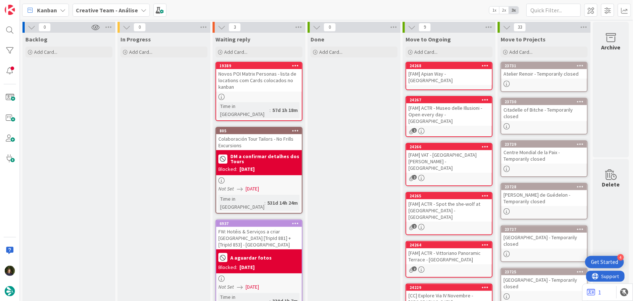
click at [444, 73] on div "[FAM] Apian Way - [GEOGRAPHIC_DATA]" at bounding box center [450, 77] width 86 height 16
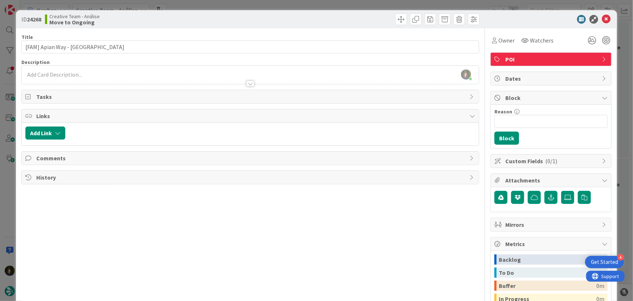
click at [94, 81] on div at bounding box center [251, 80] width 458 height 8
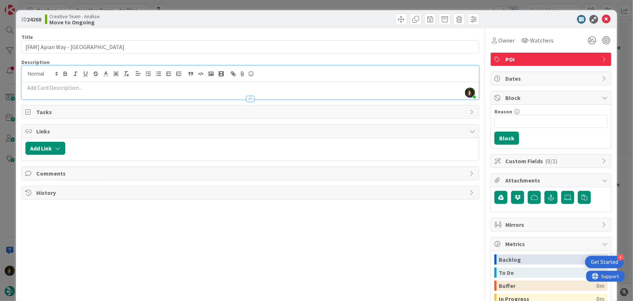
click at [80, 88] on p at bounding box center [250, 87] width 450 height 8
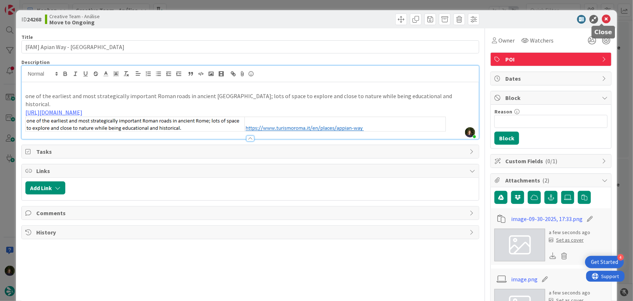
click at [604, 22] on icon at bounding box center [606, 19] width 9 height 9
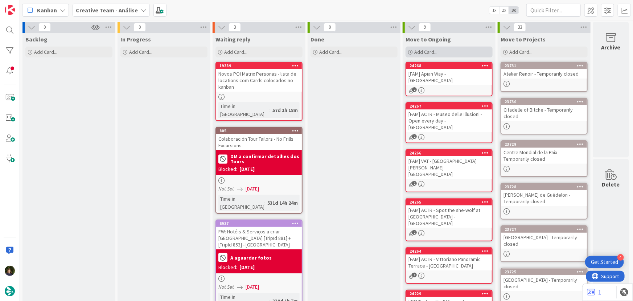
click at [419, 55] on div "Add Card..." at bounding box center [449, 51] width 87 height 11
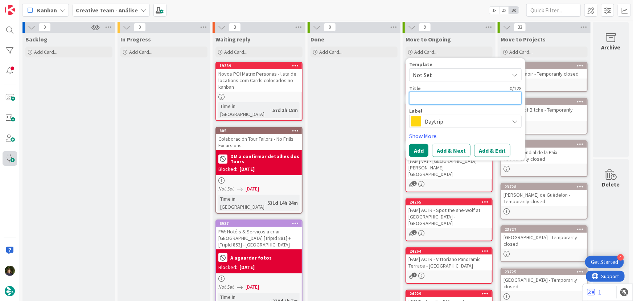
type textarea "x"
type textarea "["
type textarea "x"
type textarea "[F"
type textarea "x"
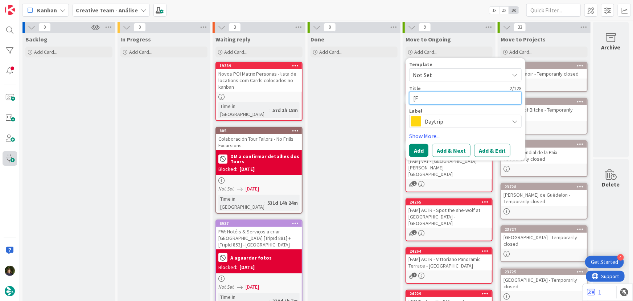
type textarea "[FA"
type textarea "x"
type textarea "[FAM"
type textarea "x"
type textarea "[FAM]"
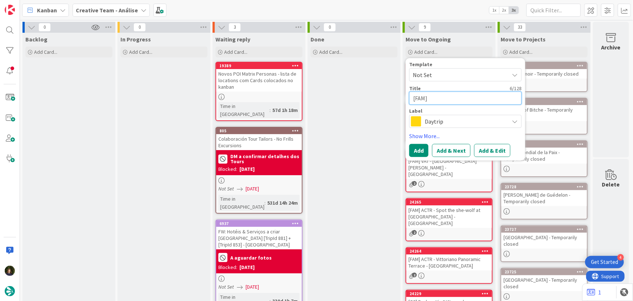
click at [438, 94] on textarea "[FAM]" at bounding box center [465, 97] width 113 height 13
paste textarea "[PERSON_NAME]"
click at [440, 121] on span "Daytrip" at bounding box center [465, 121] width 81 height 10
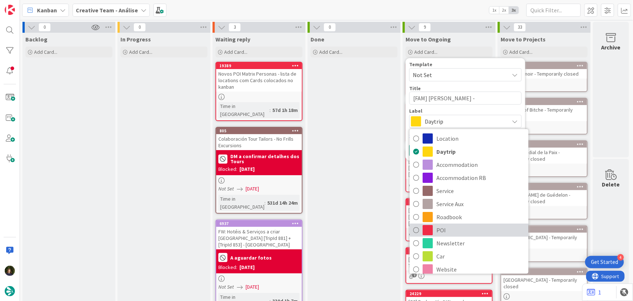
click at [452, 228] on span "POI" at bounding box center [481, 229] width 89 height 11
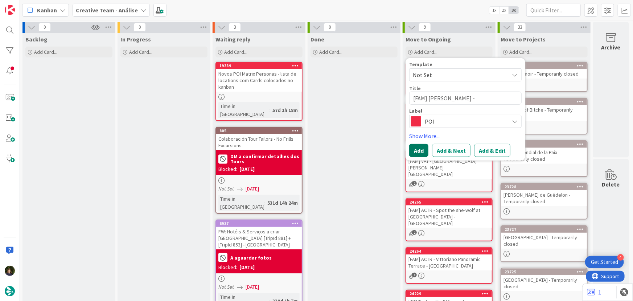
click at [427, 150] on button "Add" at bounding box center [418, 150] width 19 height 13
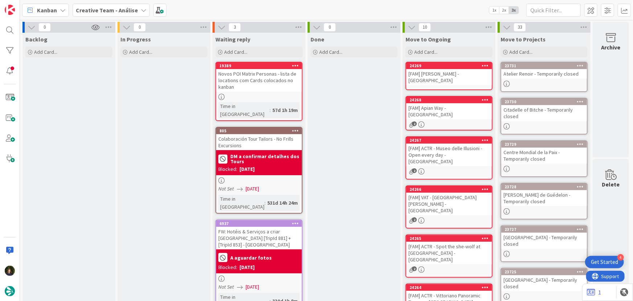
click at [434, 77] on div "[FAM] [PERSON_NAME] - [GEOGRAPHIC_DATA]" at bounding box center [450, 77] width 86 height 16
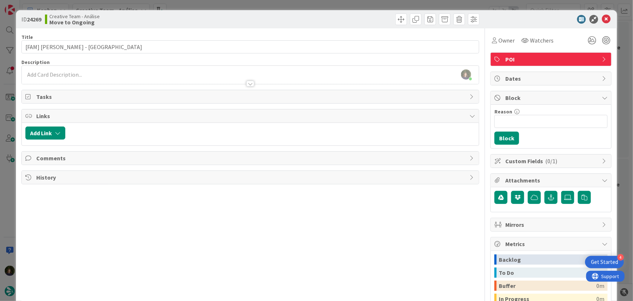
click at [107, 74] on div "[PERSON_NAME] just joined" at bounding box center [251, 75] width 458 height 18
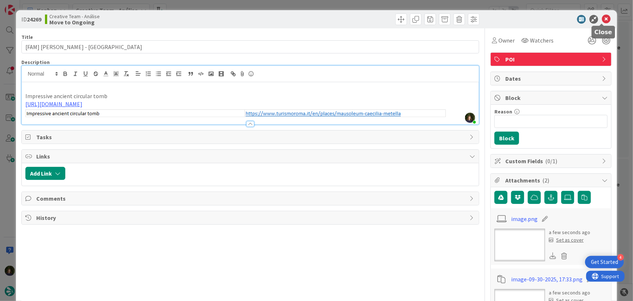
click at [603, 21] on icon at bounding box center [606, 19] width 9 height 9
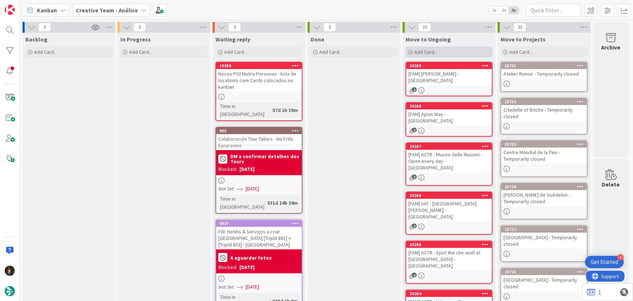
drag, startPoint x: 429, startPoint y: 50, endPoint x: 429, endPoint y: 56, distance: 5.5
click at [429, 50] on span "Add Card..." at bounding box center [426, 52] width 23 height 7
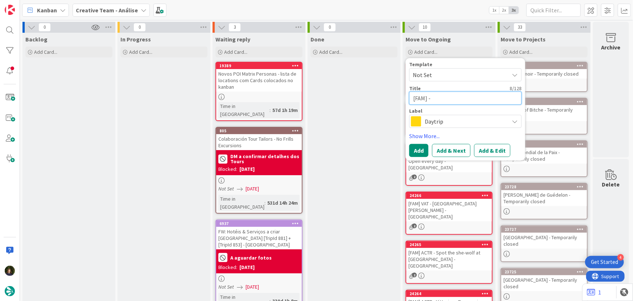
paste textarea "Cinecittá World"
click at [436, 124] on span "Daytrip" at bounding box center [465, 121] width 81 height 10
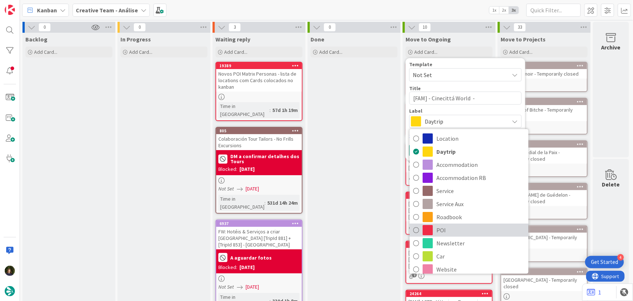
click at [447, 225] on span "POI" at bounding box center [481, 229] width 89 height 11
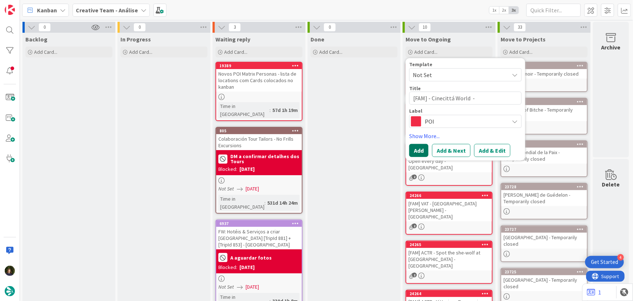
click at [415, 152] on button "Add" at bounding box center [418, 150] width 19 height 13
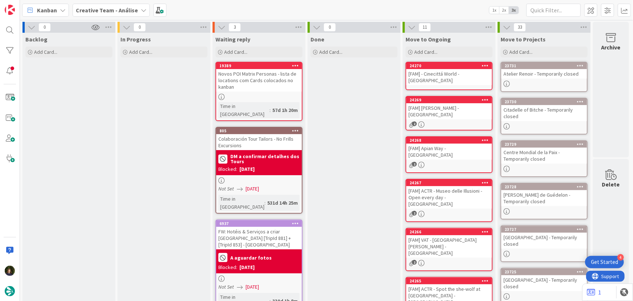
click at [445, 68] on div "24270" at bounding box center [450, 65] width 86 height 7
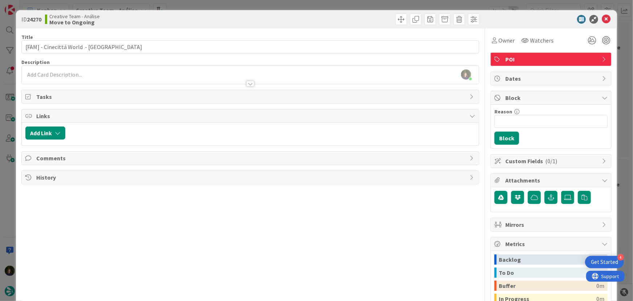
click at [93, 79] on div at bounding box center [251, 80] width 458 height 8
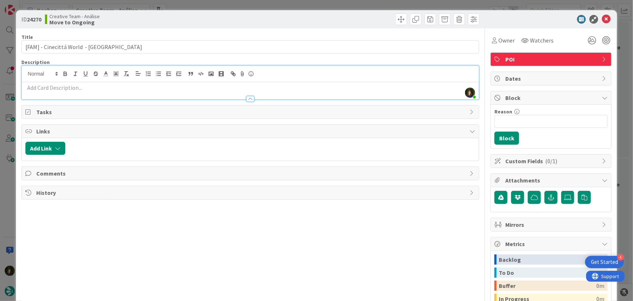
click at [87, 86] on p at bounding box center [250, 87] width 450 height 8
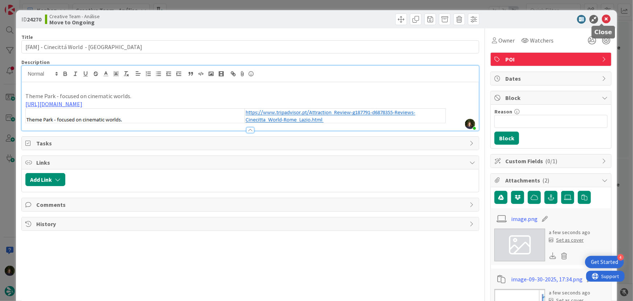
click at [602, 22] on icon at bounding box center [606, 19] width 9 height 9
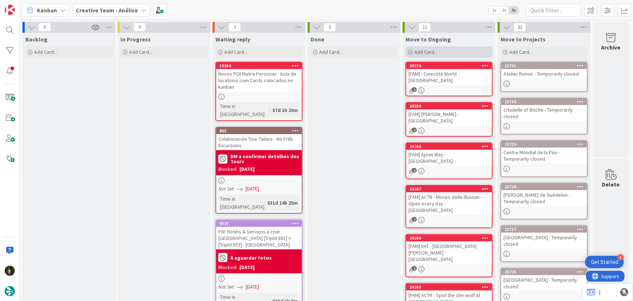
click at [436, 52] on span "Add Card..." at bounding box center [426, 52] width 23 height 7
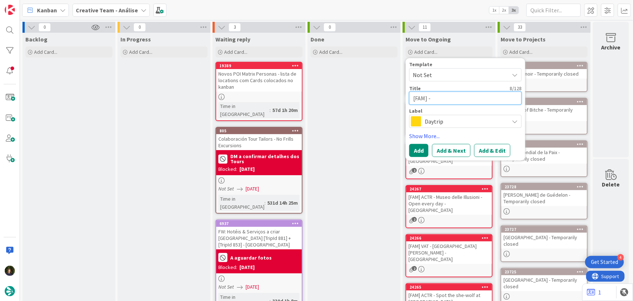
paste textarea "VAT - Count the angel statues at Ponte Sant'[PERSON_NAME]"
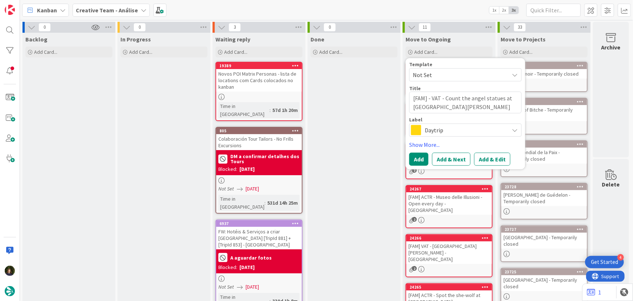
click at [442, 130] on span "Daytrip" at bounding box center [465, 130] width 81 height 10
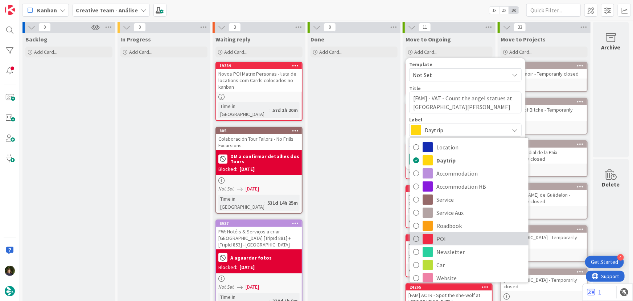
click at [437, 240] on span "POI" at bounding box center [481, 238] width 89 height 11
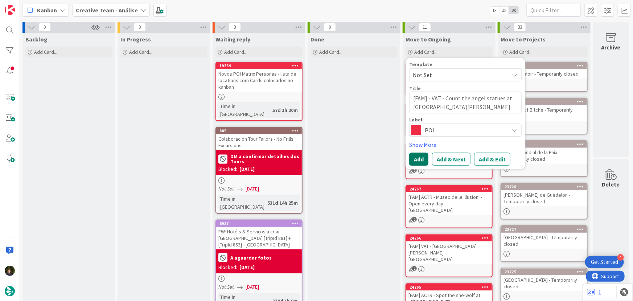
click at [412, 160] on button "Add" at bounding box center [418, 158] width 19 height 13
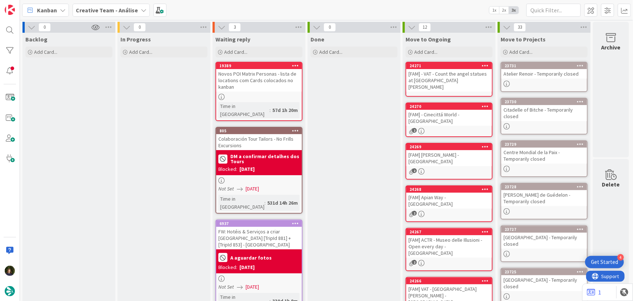
click at [443, 76] on div "[FAM] - VAT - Count the angel statues at [GEOGRAPHIC_DATA][PERSON_NAME]" at bounding box center [450, 80] width 86 height 23
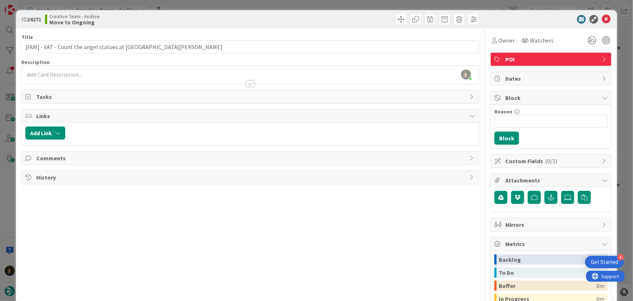
click at [168, 76] on div at bounding box center [251, 80] width 458 height 8
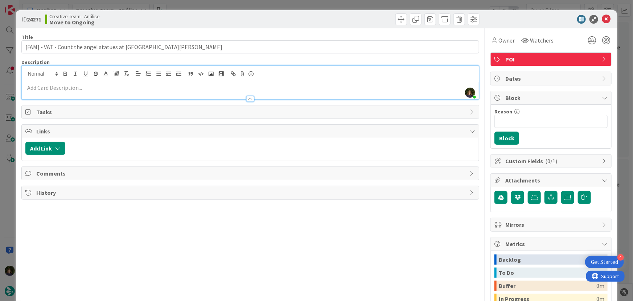
click at [167, 87] on p at bounding box center [250, 87] width 450 height 8
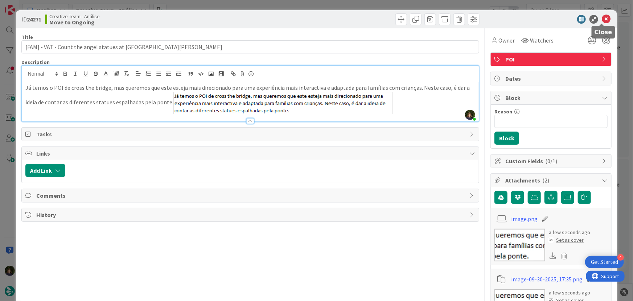
click at [603, 19] on icon at bounding box center [606, 19] width 9 height 9
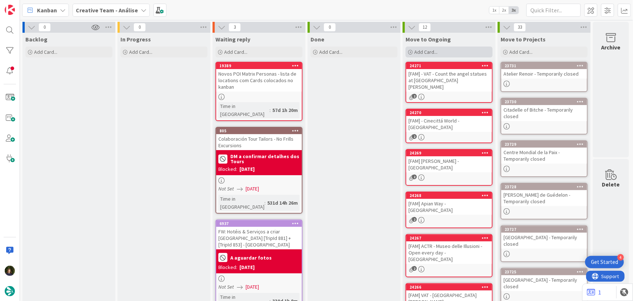
click at [429, 51] on span "Add Card..." at bounding box center [426, 52] width 23 height 7
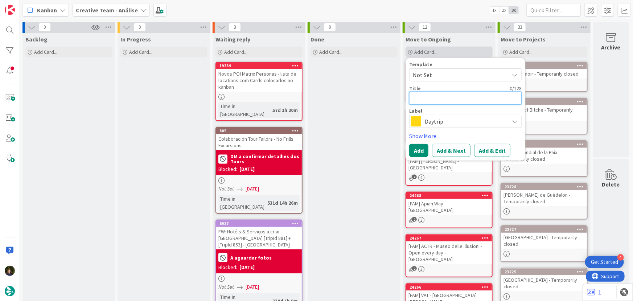
paste textarea "TRE - €€ - [PERSON_NAME][DATE] - Open everyday"
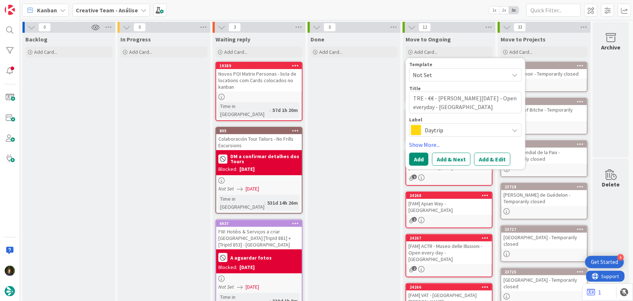
click at [447, 135] on div "Daytrip" at bounding box center [465, 129] width 113 height 13
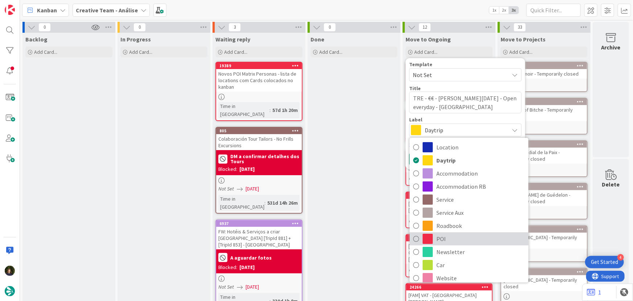
click at [440, 242] on span "POI" at bounding box center [481, 238] width 89 height 11
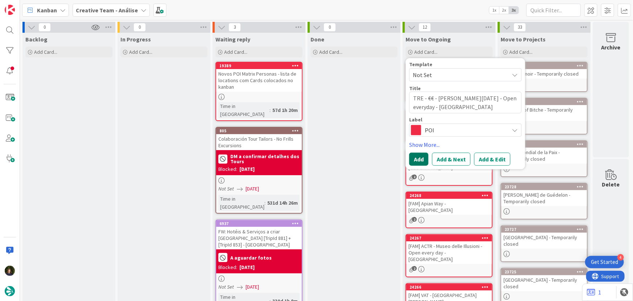
click at [417, 159] on button "Add" at bounding box center [418, 158] width 19 height 13
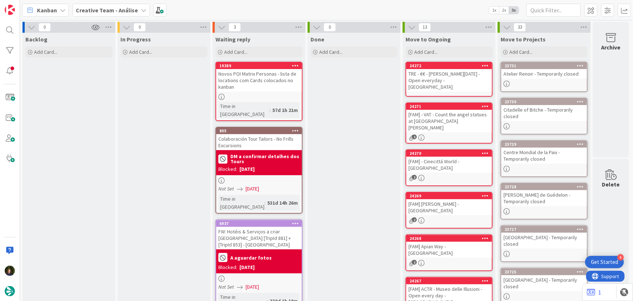
click at [448, 79] on div "TRE - €€ - [PERSON_NAME][DATE] - Open everyday - [GEOGRAPHIC_DATA]" at bounding box center [450, 80] width 86 height 23
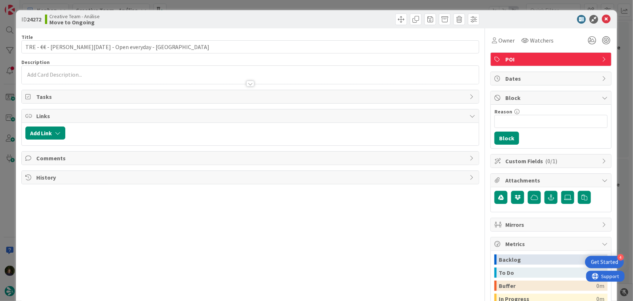
click at [118, 72] on p at bounding box center [250, 74] width 450 height 8
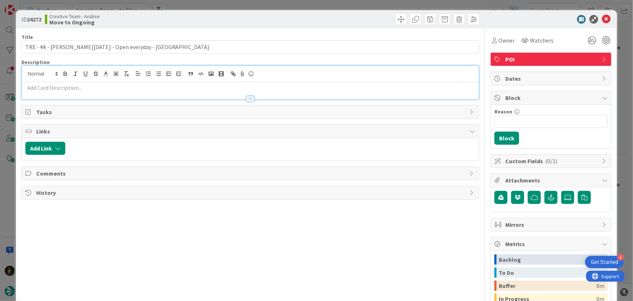
click at [108, 88] on p at bounding box center [250, 87] width 450 height 8
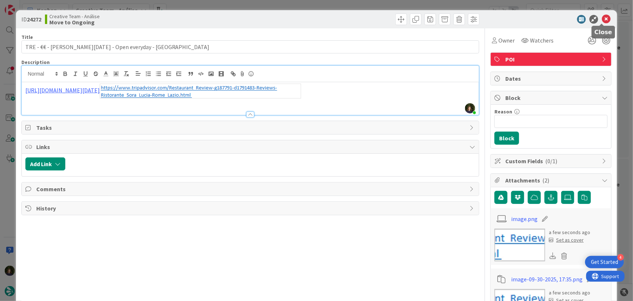
click at [602, 20] on icon at bounding box center [606, 19] width 9 height 9
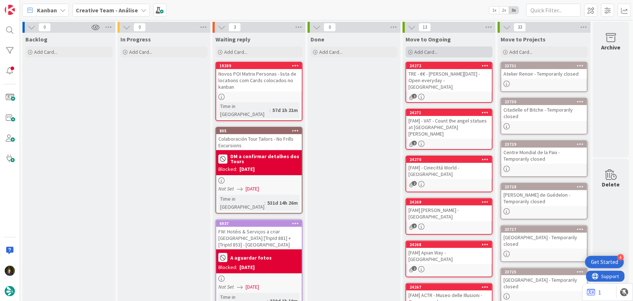
click at [437, 49] on span "Add Card..." at bounding box center [426, 52] width 23 height 7
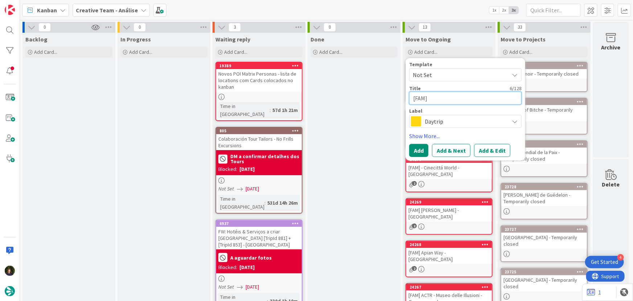
click at [450, 95] on textarea "[FAM]" at bounding box center [465, 97] width 113 height 13
paste textarea "OLTR - [PERSON_NAME] [PERSON_NAME]"
click at [445, 120] on span "Daytrip" at bounding box center [465, 121] width 81 height 10
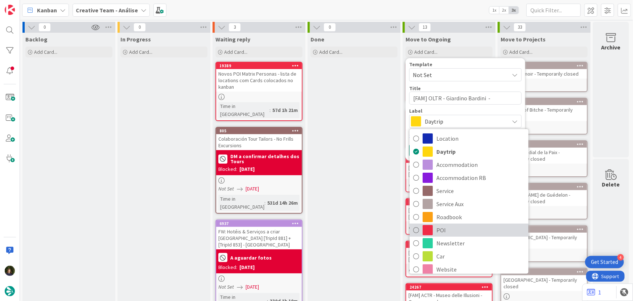
click at [448, 229] on span "POI" at bounding box center [481, 229] width 89 height 11
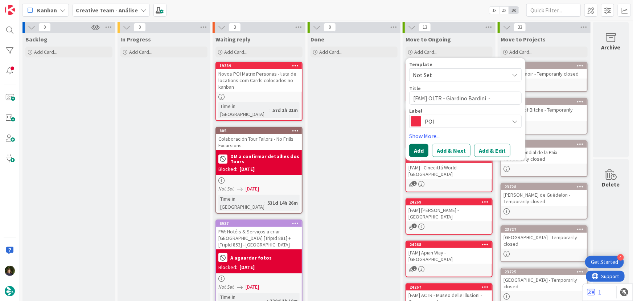
click at [415, 152] on button "Add" at bounding box center [418, 150] width 19 height 13
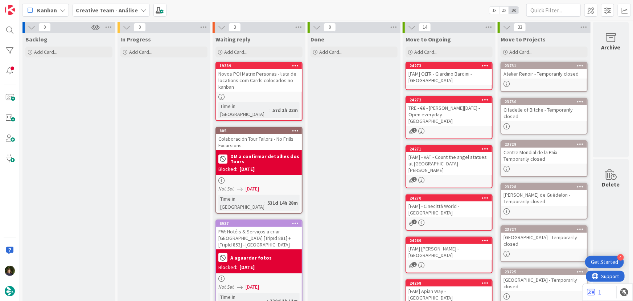
click at [447, 80] on div "24273 [FAM] OLTR - [PERSON_NAME] [PERSON_NAME] - [GEOGRAPHIC_DATA]" at bounding box center [449, 76] width 87 height 28
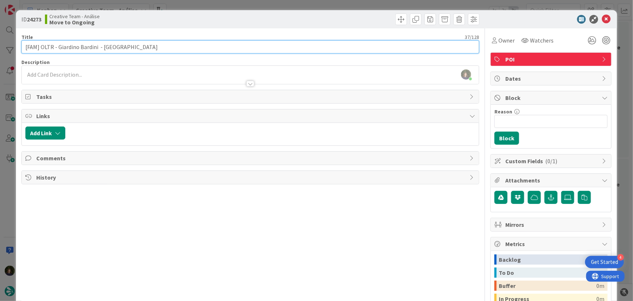
click at [129, 49] on input "[FAM] OLTR - Giardino Bardini - [GEOGRAPHIC_DATA]" at bounding box center [250, 46] width 458 height 13
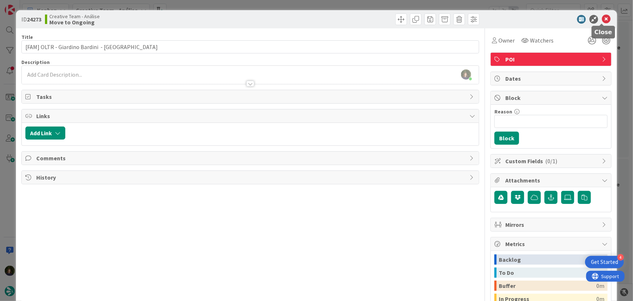
click at [602, 20] on icon at bounding box center [606, 19] width 9 height 9
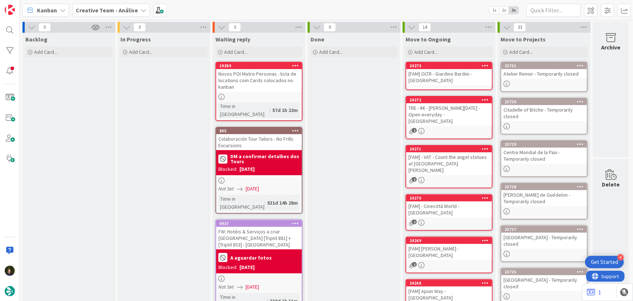
click at [434, 79] on div "[FAM] OLTR - Giardino Bardini - [GEOGRAPHIC_DATA]" at bounding box center [450, 77] width 86 height 16
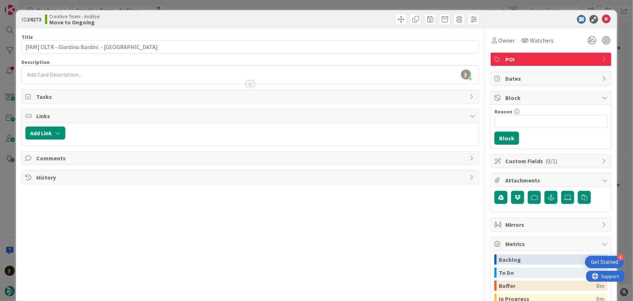
click at [114, 73] on div "[PERSON_NAME] just joined" at bounding box center [251, 75] width 458 height 18
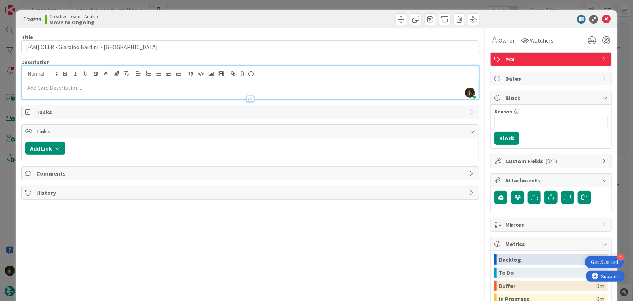
click at [77, 90] on p at bounding box center [250, 87] width 450 height 8
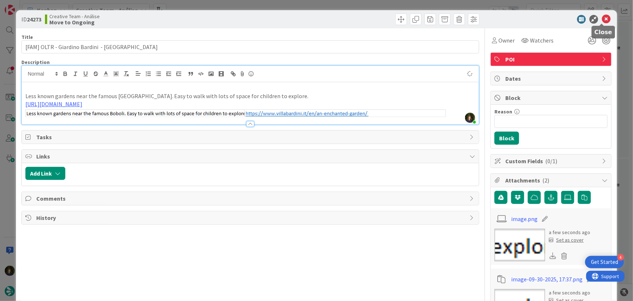
click at [602, 18] on icon at bounding box center [606, 19] width 9 height 9
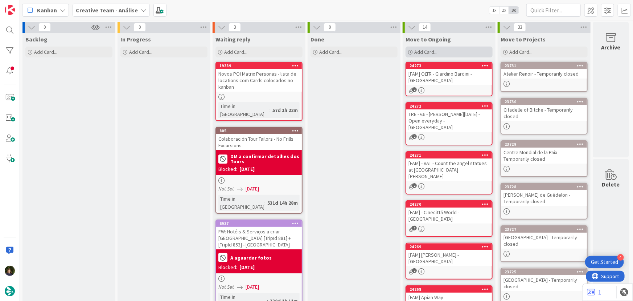
click at [422, 54] on span "Add Card..." at bounding box center [426, 52] width 23 height 7
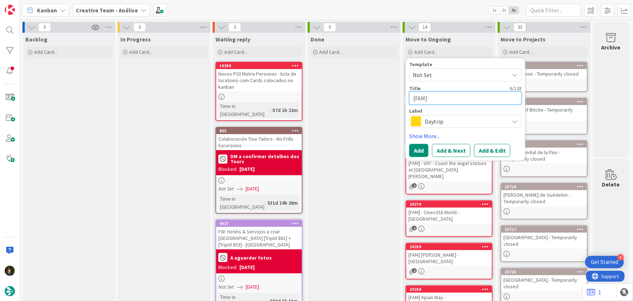
click at [444, 99] on textarea "[FAM]" at bounding box center [465, 97] width 113 height 13
paste textarea "SLOR - [PERSON_NAME] Interactive Museum - Open every day"
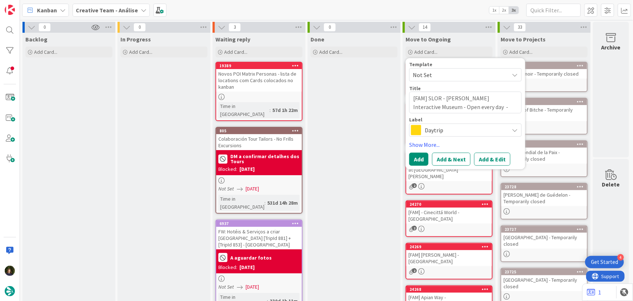
click at [428, 127] on span "Daytrip" at bounding box center [465, 130] width 81 height 10
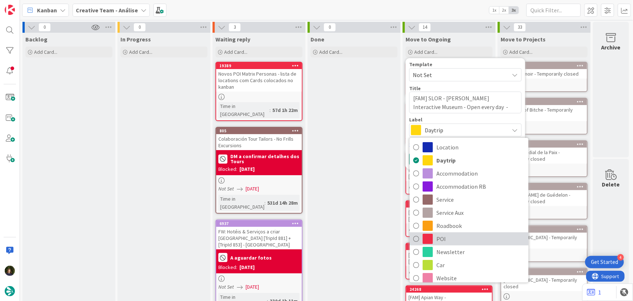
click at [445, 240] on span "POI" at bounding box center [481, 238] width 89 height 11
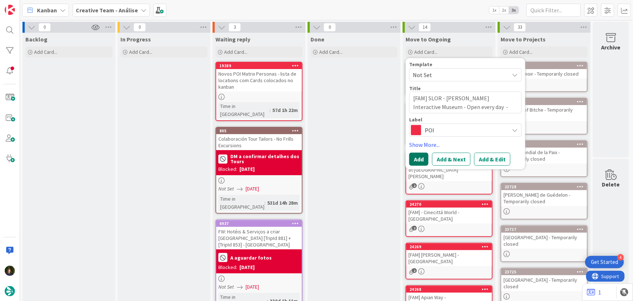
click at [416, 161] on button "Add" at bounding box center [418, 158] width 19 height 13
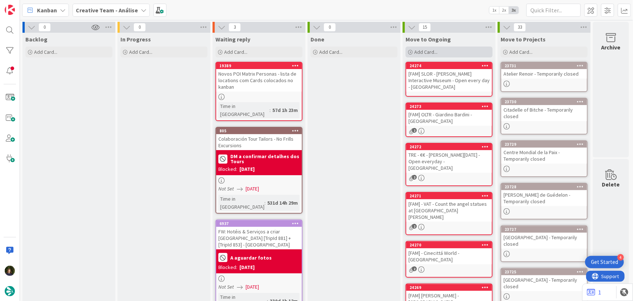
click at [427, 51] on span "Add Card..." at bounding box center [426, 52] width 23 height 7
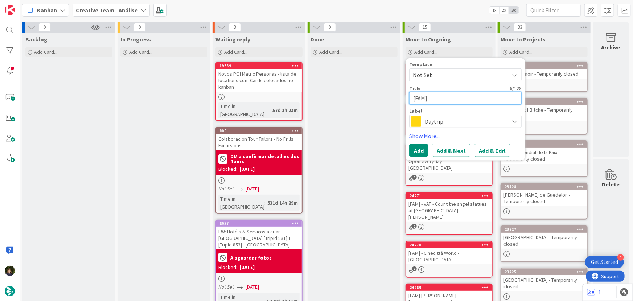
click at [449, 97] on textarea "[FAM]" at bounding box center [465, 97] width 113 height 13
paste textarea "PSIG - € - Perché No! - Open every day"
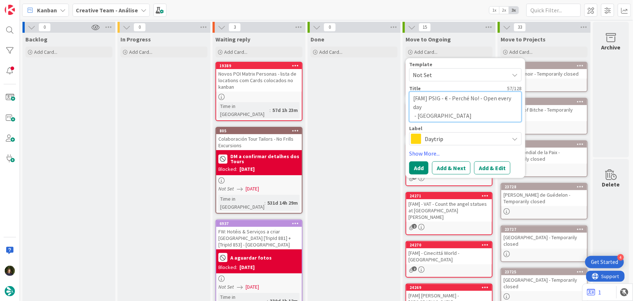
click at [443, 104] on textarea "[FAM] PSIG - € - Perché No! - Open every day - [GEOGRAPHIC_DATA]" at bounding box center [465, 106] width 113 height 30
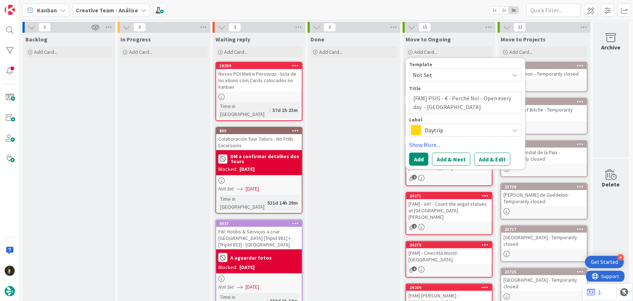
click at [440, 130] on span "Daytrip" at bounding box center [465, 130] width 81 height 10
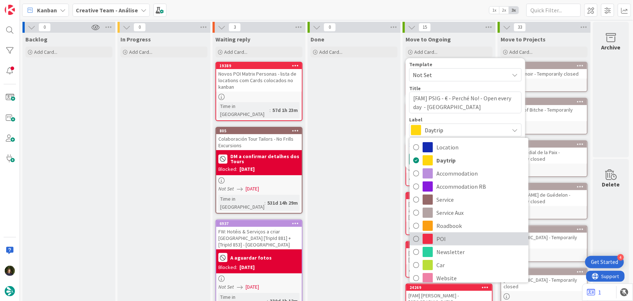
click at [443, 240] on span "POI" at bounding box center [481, 238] width 89 height 11
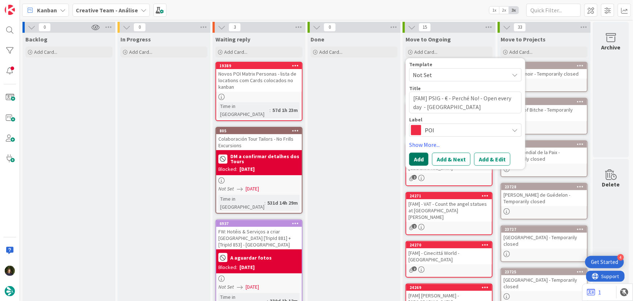
click at [417, 159] on button "Add" at bounding box center [418, 158] width 19 height 13
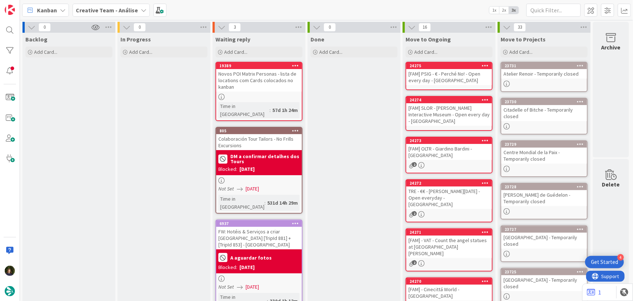
click at [443, 76] on div "[FAM] PSIG - € - Perché No! - Open every day - [GEOGRAPHIC_DATA]" at bounding box center [450, 77] width 86 height 16
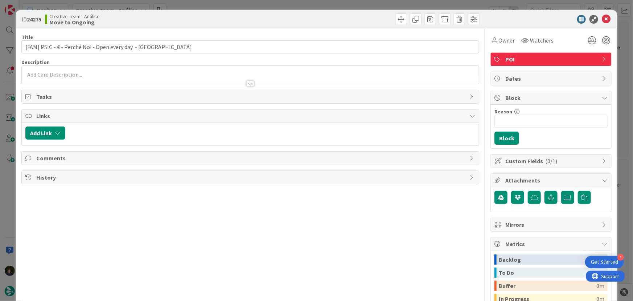
click at [98, 77] on div at bounding box center [251, 80] width 458 height 8
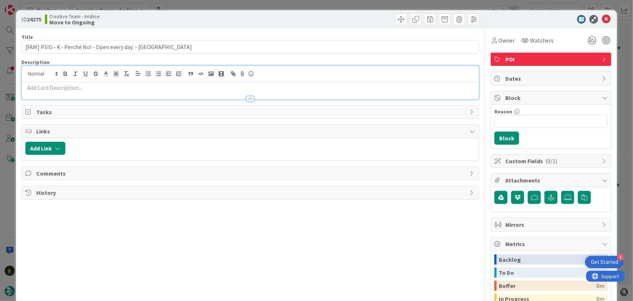
click at [97, 87] on p at bounding box center [250, 87] width 450 height 8
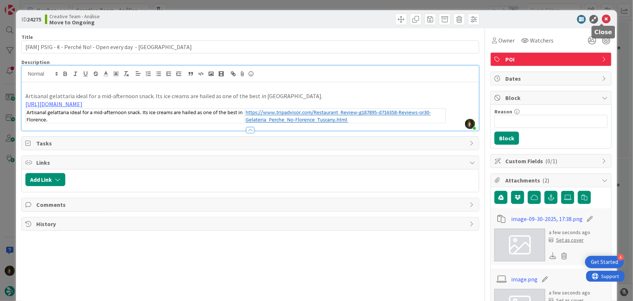
click at [603, 18] on icon at bounding box center [606, 19] width 9 height 9
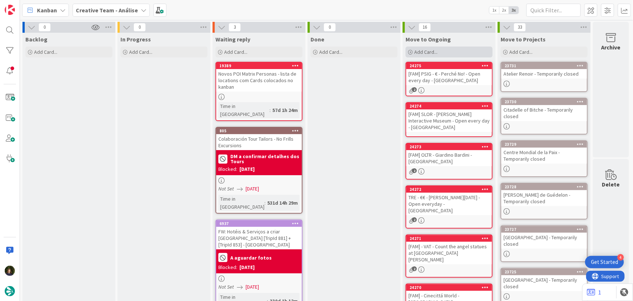
click at [434, 51] on span "Add Card..." at bounding box center [426, 52] width 23 height 7
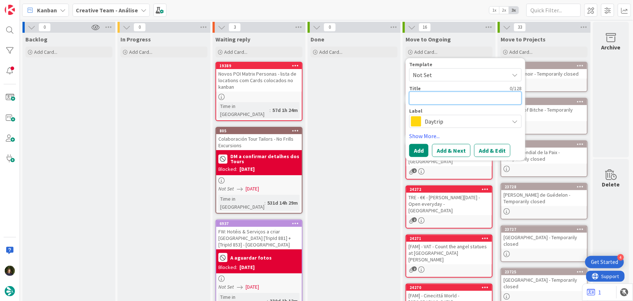
click at [430, 96] on textarea at bounding box center [465, 97] width 113 height 13
paste textarea "PSIG - Find the "Porcellino""
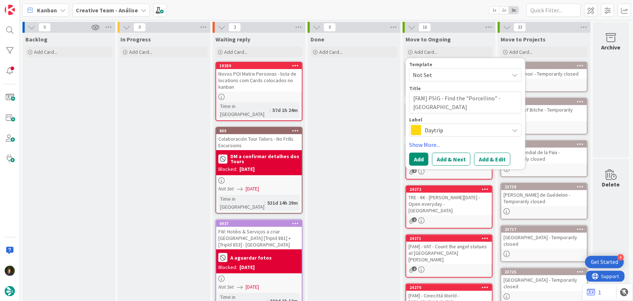
click at [438, 129] on span "Daytrip" at bounding box center [465, 130] width 81 height 10
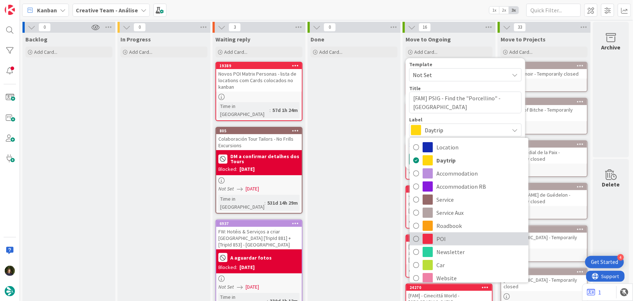
click at [460, 237] on span "POI" at bounding box center [481, 238] width 89 height 11
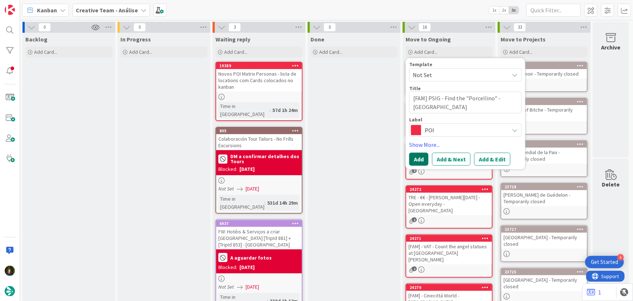
click at [421, 160] on button "Add" at bounding box center [418, 158] width 19 height 13
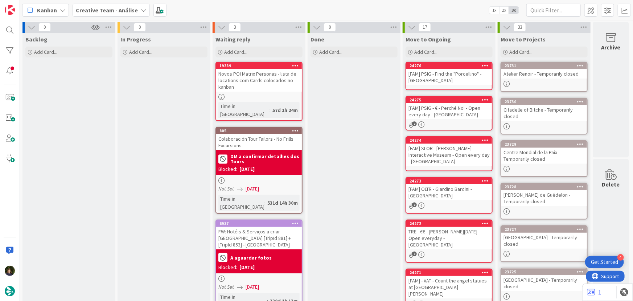
click at [431, 77] on div "[FAM] PSIG - Find the "Porcellino" - [GEOGRAPHIC_DATA]" at bounding box center [450, 77] width 86 height 16
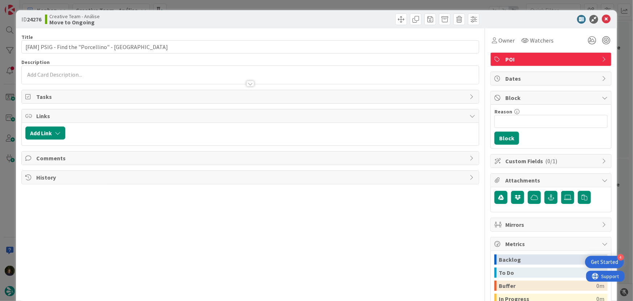
click at [113, 74] on p at bounding box center [250, 74] width 450 height 8
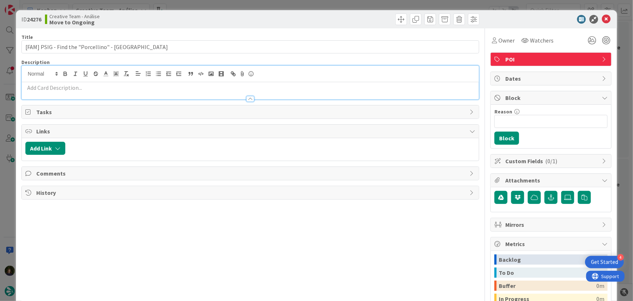
click at [110, 87] on p at bounding box center [250, 87] width 450 height 8
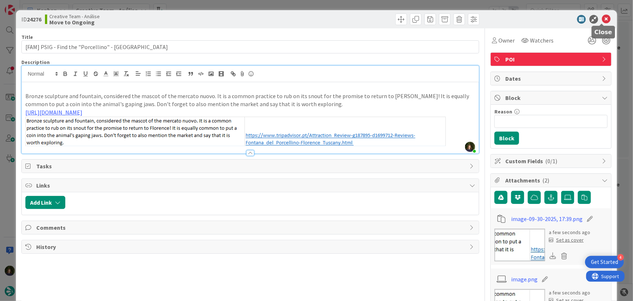
click at [603, 19] on icon at bounding box center [606, 19] width 9 height 9
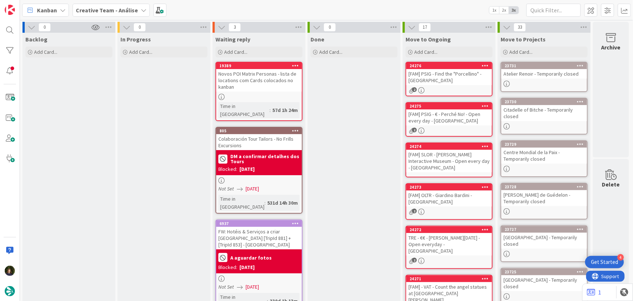
click at [443, 162] on div "[FAM] SLOR - [PERSON_NAME] Interactive Museum - Open every day - [GEOGRAPHIC_DA…" at bounding box center [450, 161] width 86 height 23
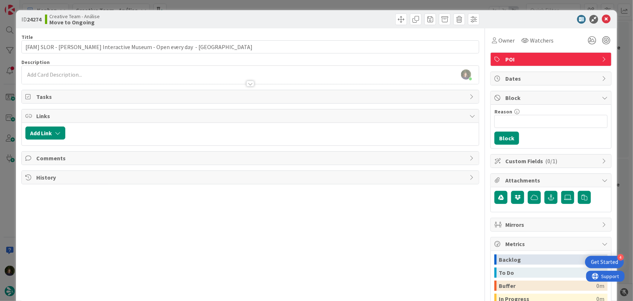
click at [163, 76] on div at bounding box center [251, 80] width 458 height 8
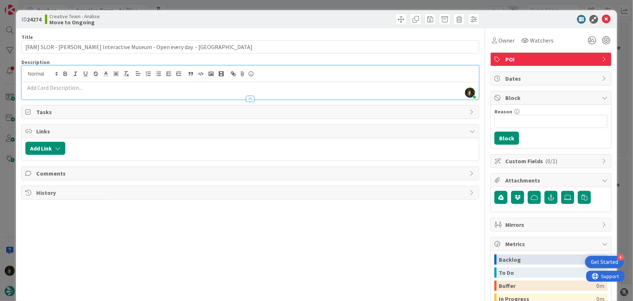
click at [161, 90] on p at bounding box center [250, 87] width 450 height 8
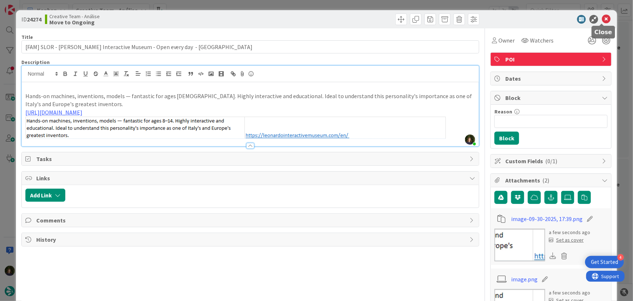
click at [603, 20] on icon at bounding box center [606, 19] width 9 height 9
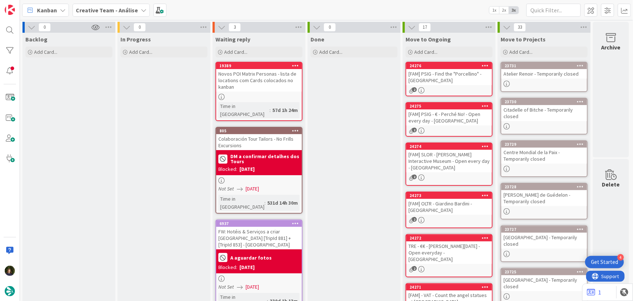
click at [456, 214] on div "[FAM] OLTR - Giardino Bardini - [GEOGRAPHIC_DATA]" at bounding box center [450, 207] width 86 height 16
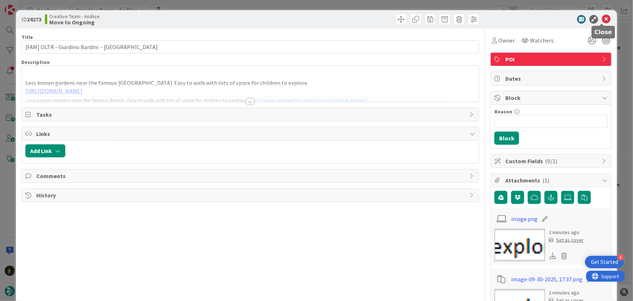
click at [606, 20] on icon at bounding box center [606, 19] width 9 height 9
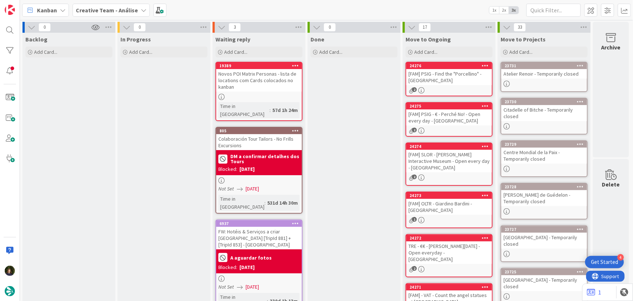
click at [440, 174] on div "2" at bounding box center [450, 177] width 86 height 6
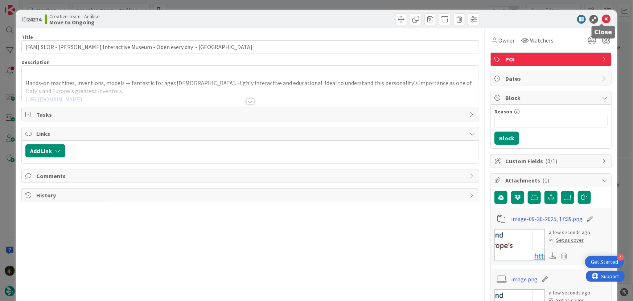
click at [602, 16] on icon at bounding box center [606, 19] width 9 height 9
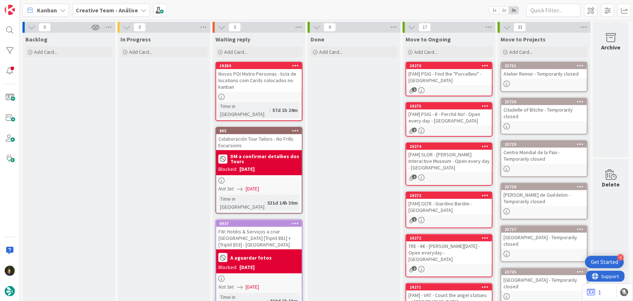
click at [473, 116] on div "[FAM] PSIG - € - Perché No! - Open every day - [GEOGRAPHIC_DATA]" at bounding box center [450, 117] width 86 height 16
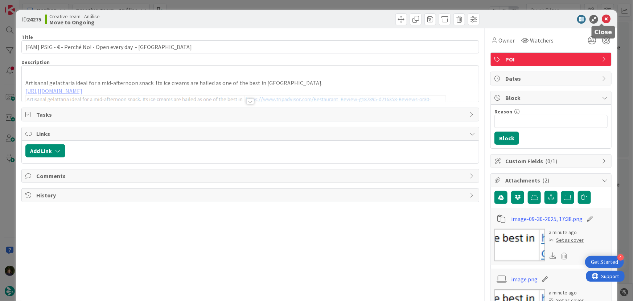
click at [604, 21] on icon at bounding box center [606, 19] width 9 height 9
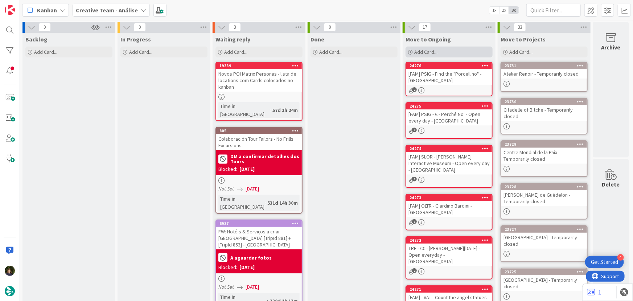
click at [430, 52] on span "Add Card..." at bounding box center [426, 52] width 23 height 7
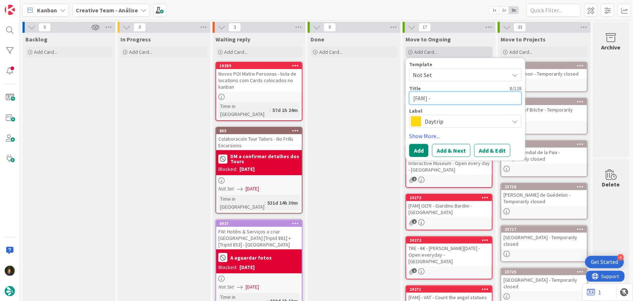
paste textarea "SMARC - Spot the Gondolas at [GEOGRAPHIC_DATA][PERSON_NAME]"
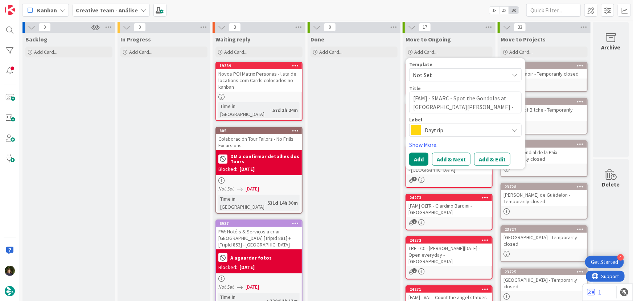
click at [438, 129] on span "Daytrip" at bounding box center [465, 130] width 81 height 10
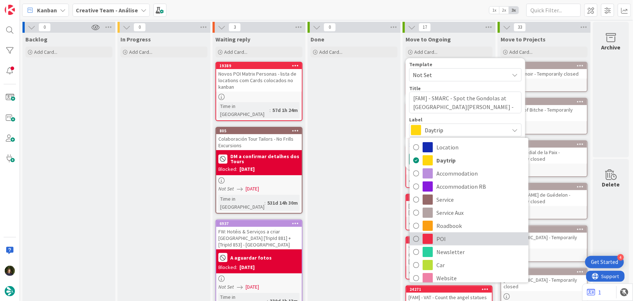
click at [437, 238] on span "POI" at bounding box center [481, 238] width 89 height 11
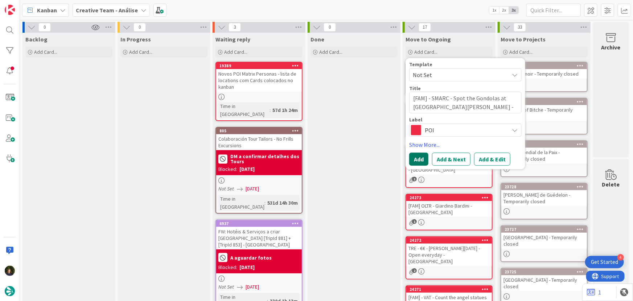
click at [413, 161] on button "Add" at bounding box center [418, 158] width 19 height 13
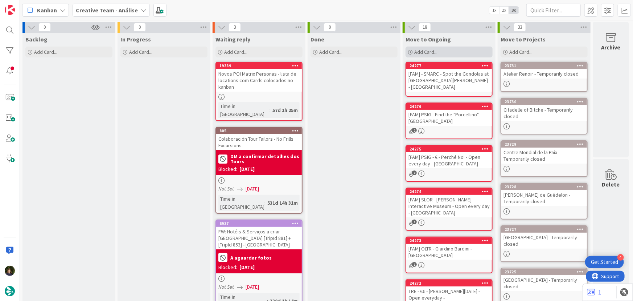
click at [428, 54] on span "Add Card..." at bounding box center [426, 52] width 23 height 7
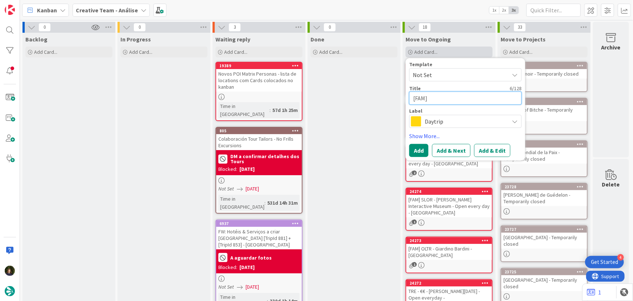
paste textarea "SANPC - Glide along [GEOGRAPHIC_DATA]'s canals"
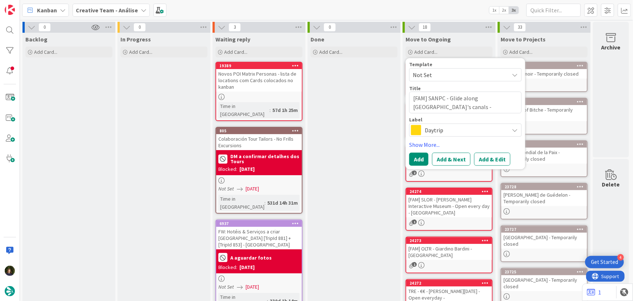
click at [447, 126] on span "Daytrip" at bounding box center [465, 130] width 81 height 10
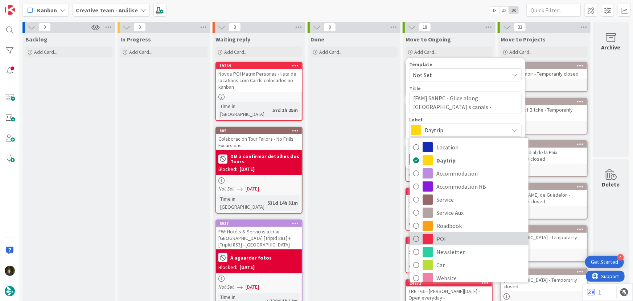
click at [444, 235] on span "POI" at bounding box center [481, 238] width 89 height 11
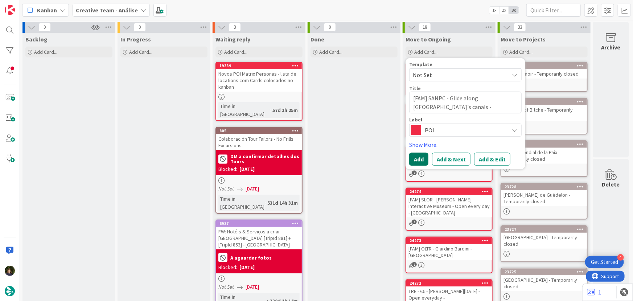
click at [421, 155] on button "Add" at bounding box center [418, 158] width 19 height 13
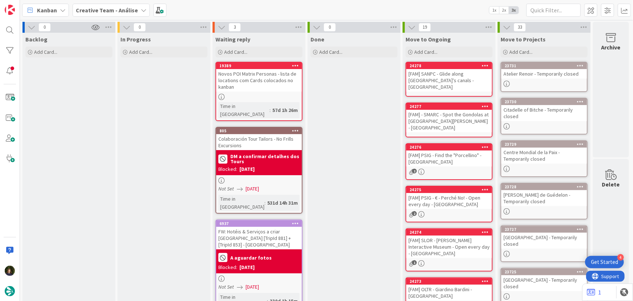
click at [440, 79] on div "[FAM] SANPC - Glide along [GEOGRAPHIC_DATA]'s canals - [GEOGRAPHIC_DATA]" at bounding box center [450, 80] width 86 height 23
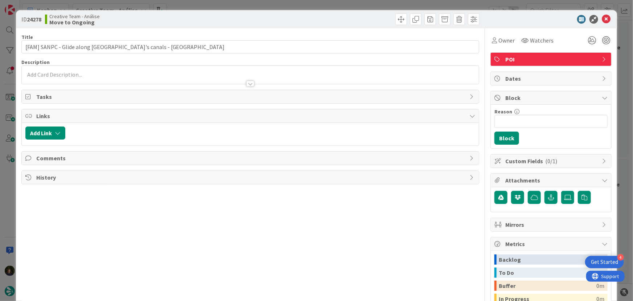
click at [145, 77] on div at bounding box center [251, 80] width 458 height 8
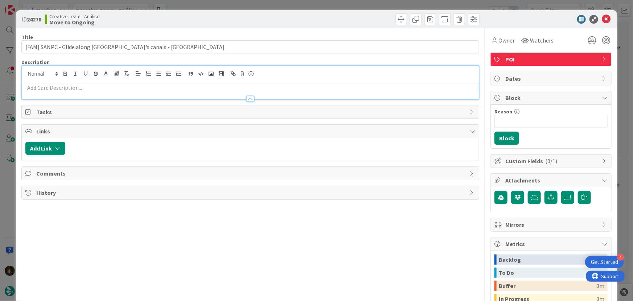
click at [91, 93] on div at bounding box center [251, 95] width 458 height 8
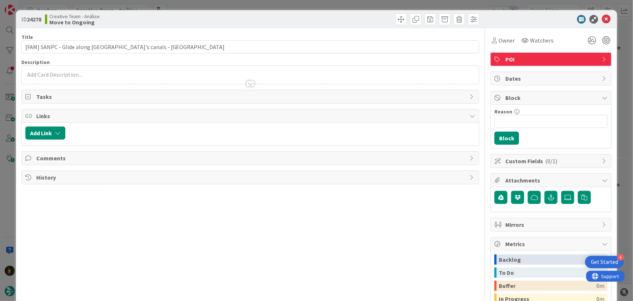
click at [90, 74] on p at bounding box center [250, 74] width 450 height 8
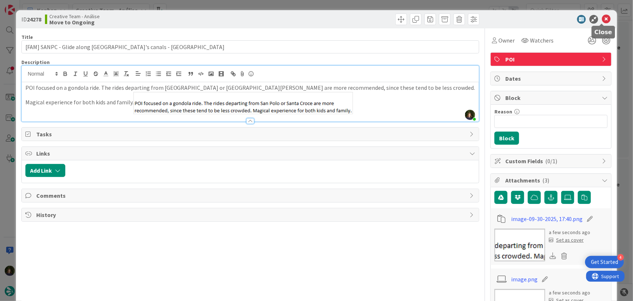
click at [602, 20] on icon at bounding box center [606, 19] width 9 height 9
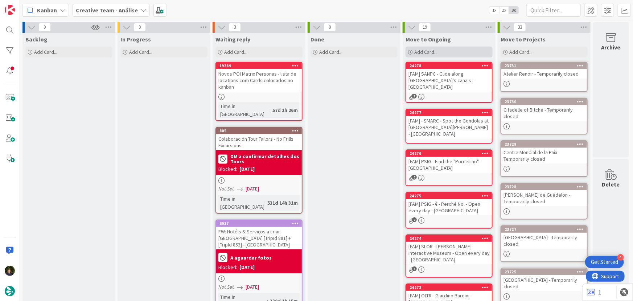
click at [436, 49] on span "Add Card..." at bounding box center [426, 52] width 23 height 7
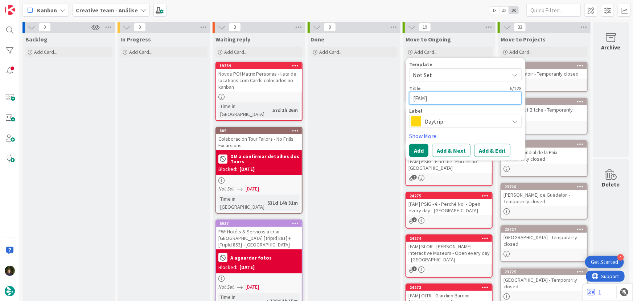
click at [449, 95] on textarea "[FAM]" at bounding box center [465, 97] width 113 height 13
paste textarea "CAST - Giardini Napoleonici"
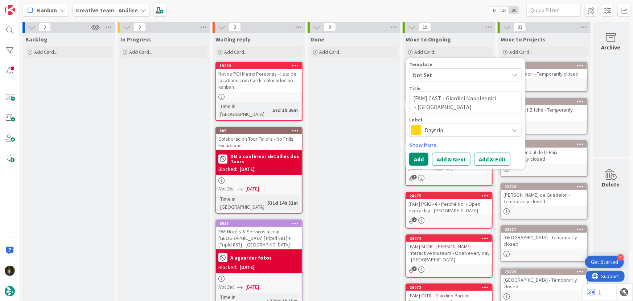
click at [431, 126] on span "Daytrip" at bounding box center [465, 130] width 81 height 10
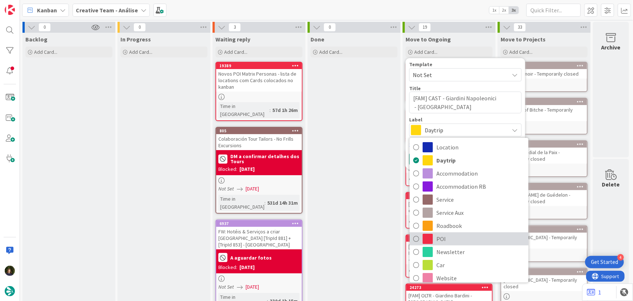
click at [428, 240] on span at bounding box center [428, 238] width 10 height 10
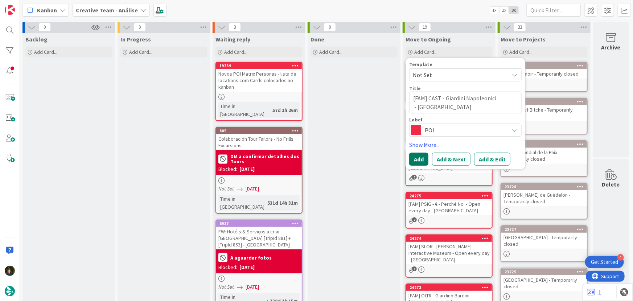
click at [417, 158] on button "Add" at bounding box center [418, 158] width 19 height 13
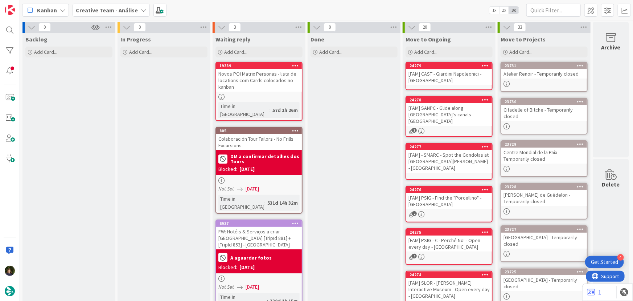
click at [447, 116] on div "[FAM] SANPC - Glide along [GEOGRAPHIC_DATA]'s canals - [GEOGRAPHIC_DATA]" at bounding box center [450, 114] width 86 height 23
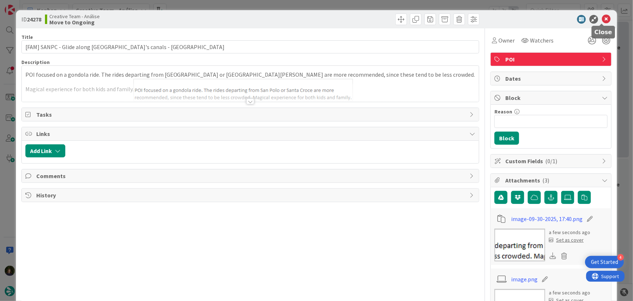
drag, startPoint x: 602, startPoint y: 21, endPoint x: 595, endPoint y: 28, distance: 10.3
click at [603, 20] on icon at bounding box center [606, 19] width 9 height 9
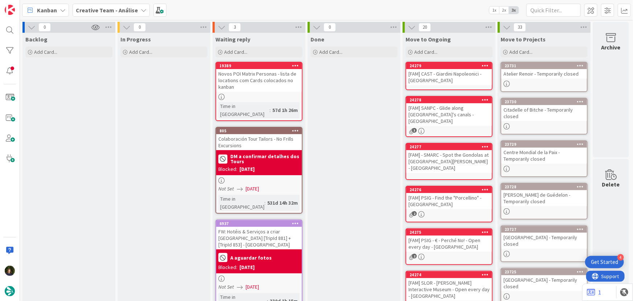
click at [458, 79] on div "[FAM] CAST - Giardini Napoleonici - [GEOGRAPHIC_DATA]" at bounding box center [450, 77] width 86 height 16
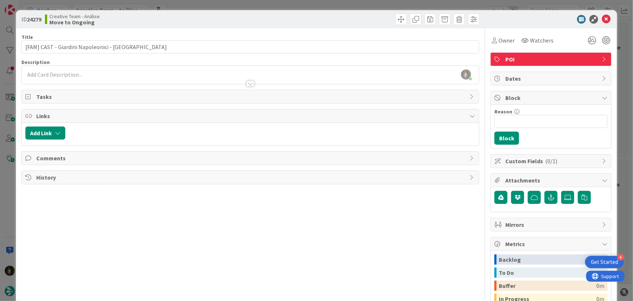
click at [98, 77] on div at bounding box center [251, 80] width 458 height 8
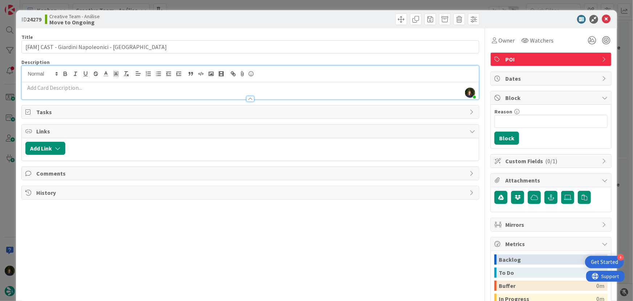
click at [99, 87] on p at bounding box center [250, 87] width 450 height 8
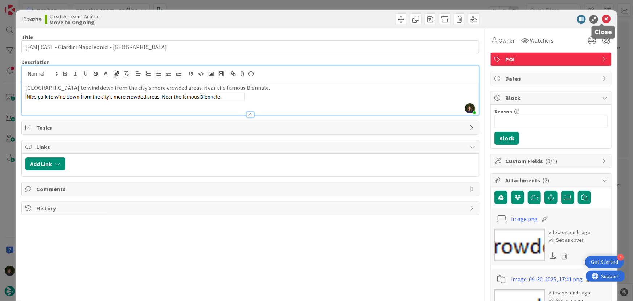
click at [602, 21] on icon at bounding box center [606, 19] width 9 height 9
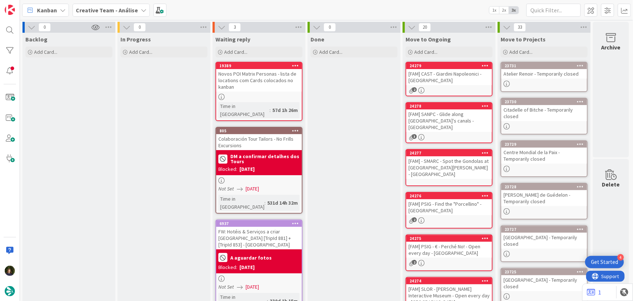
click at [265, 94] on div at bounding box center [259, 97] width 86 height 6
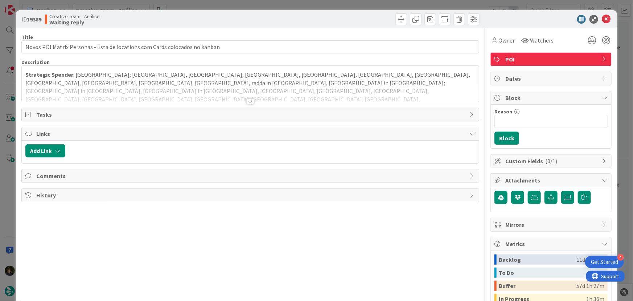
click at [246, 102] on div at bounding box center [250, 101] width 8 height 6
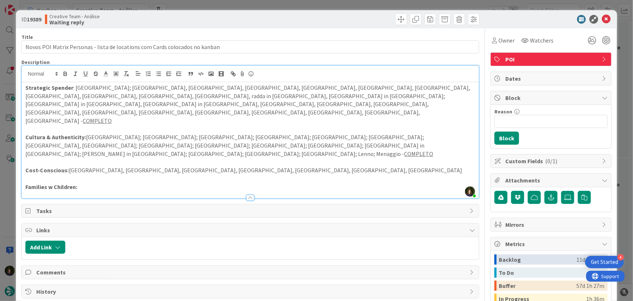
click at [249, 166] on p "Cost-Conscious: [GEOGRAPHIC_DATA], [GEOGRAPHIC_DATA], [GEOGRAPHIC_DATA], [GEOGR…" at bounding box center [250, 170] width 450 height 8
click at [232, 166] on p "Cost-Conscious: [GEOGRAPHIC_DATA], [GEOGRAPHIC_DATA], [GEOGRAPHIC_DATA], [GEOGR…" at bounding box center [250, 170] width 450 height 8
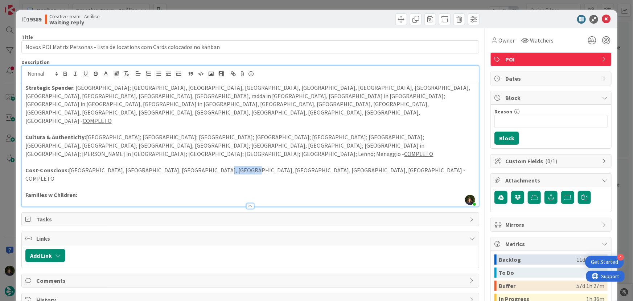
drag, startPoint x: 236, startPoint y: 135, endPoint x: 204, endPoint y: 139, distance: 32.9
click at [204, 166] on p "Cost-Conscious: [GEOGRAPHIC_DATA], [GEOGRAPHIC_DATA], [GEOGRAPHIC_DATA], [GEOGR…" at bounding box center [250, 174] width 450 height 16
click at [85, 72] on icon "button" at bounding box center [85, 73] width 7 height 7
click at [118, 191] on p "Families w Children:" at bounding box center [250, 195] width 450 height 8
click at [122, 183] on p at bounding box center [250, 187] width 450 height 8
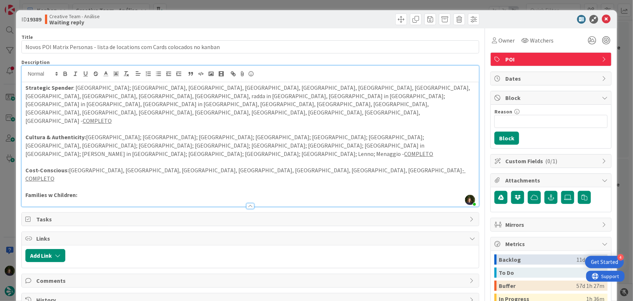
click at [119, 191] on p "Families w Children:" at bounding box center [250, 195] width 450 height 8
drag, startPoint x: 121, startPoint y: 155, endPoint x: 78, endPoint y: 152, distance: 42.2
click at [78, 191] on p "Families w Children: [GEOGRAPHIC_DATA], [GEOGRAPHIC_DATA]," at bounding box center [250, 195] width 450 height 8
click at [64, 74] on icon "button" at bounding box center [65, 73] width 7 height 7
click at [357, 166] on p "Cost-Conscious: [GEOGRAPHIC_DATA], [GEOGRAPHIC_DATA], [GEOGRAPHIC_DATA], [GEOGR…" at bounding box center [250, 174] width 450 height 16
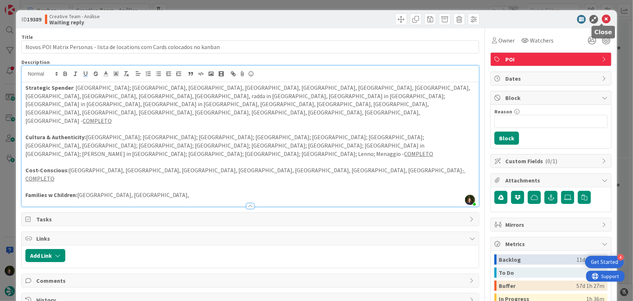
click at [603, 20] on icon at bounding box center [606, 19] width 9 height 9
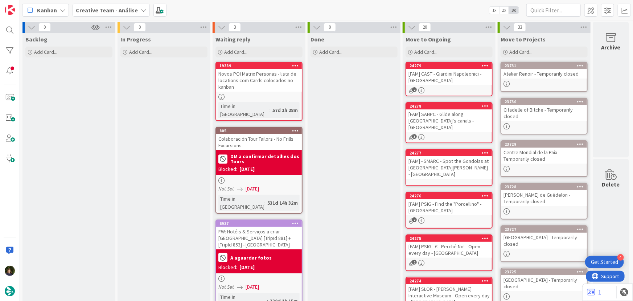
click at [60, 11] on icon at bounding box center [63, 10] width 6 height 6
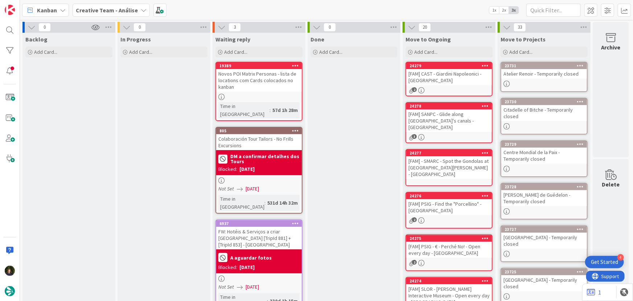
click at [128, 10] on b "Creative Team - Análise" at bounding box center [107, 10] width 62 height 7
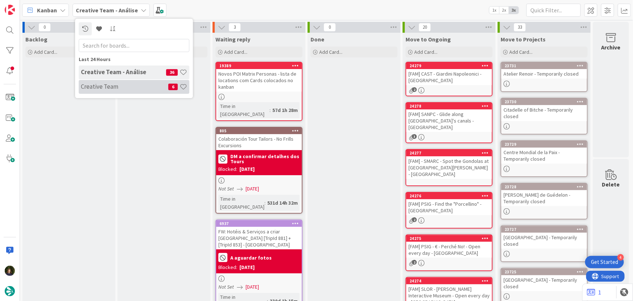
click at [122, 90] on div "Creative Team 6" at bounding box center [134, 87] width 111 height 14
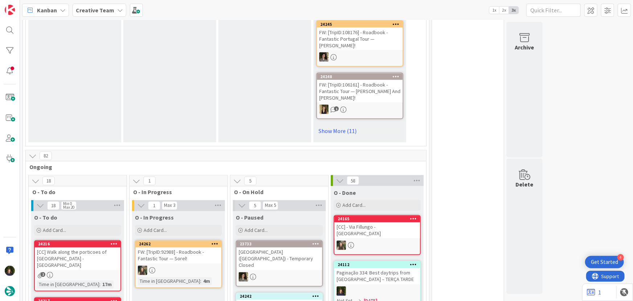
scroll to position [429, 0]
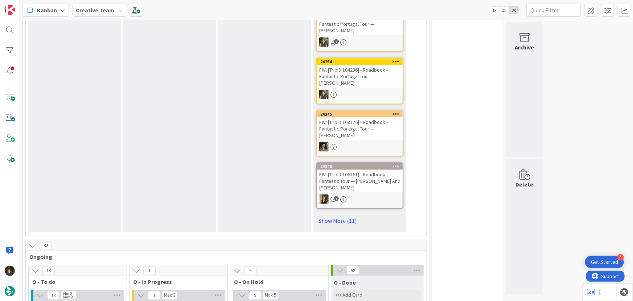
click at [97, 15] on div "Creative Team" at bounding box center [100, 10] width 54 height 13
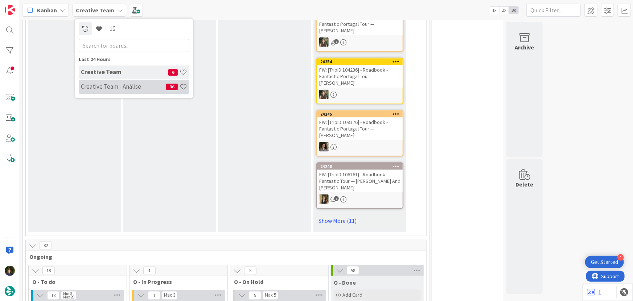
click at [88, 86] on h4 "Creative Team - Análise" at bounding box center [123, 86] width 85 height 7
